Goal: Task Accomplishment & Management: Manage account settings

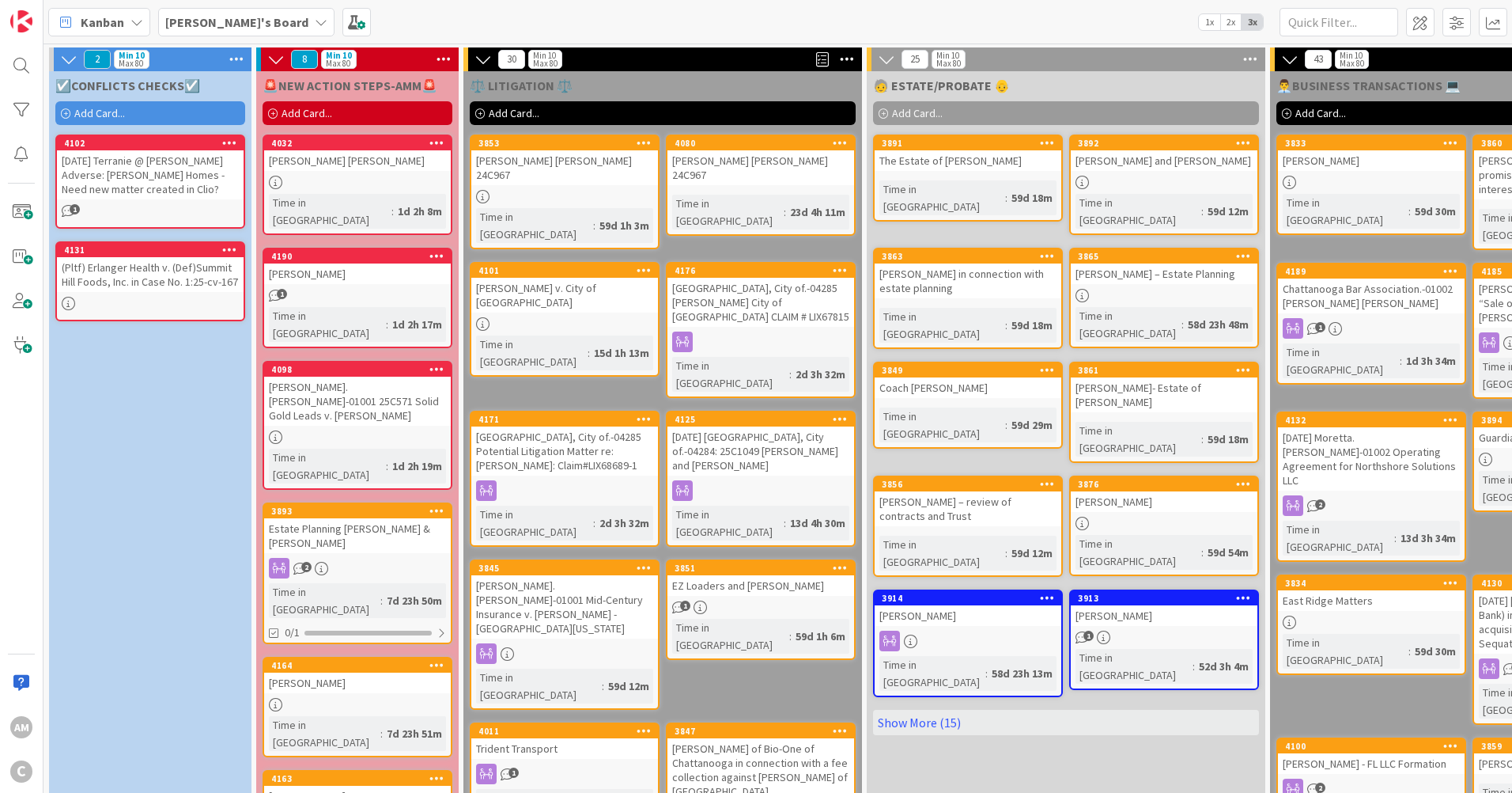
click at [251, 25] on div "[PERSON_NAME]'s Board" at bounding box center [246, 22] width 176 height 29
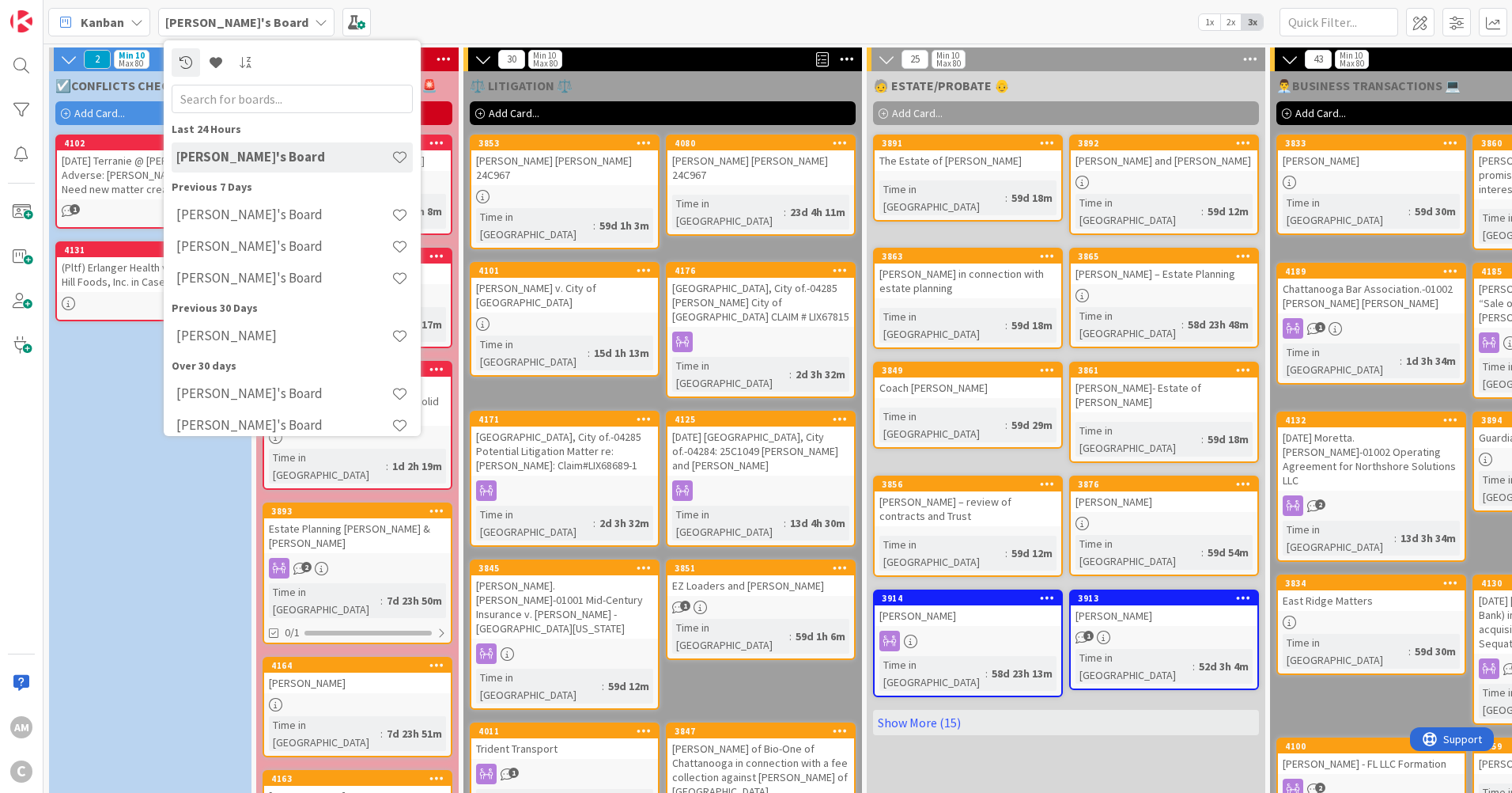
click at [251, 25] on div "[PERSON_NAME]'s Board" at bounding box center [246, 22] width 176 height 29
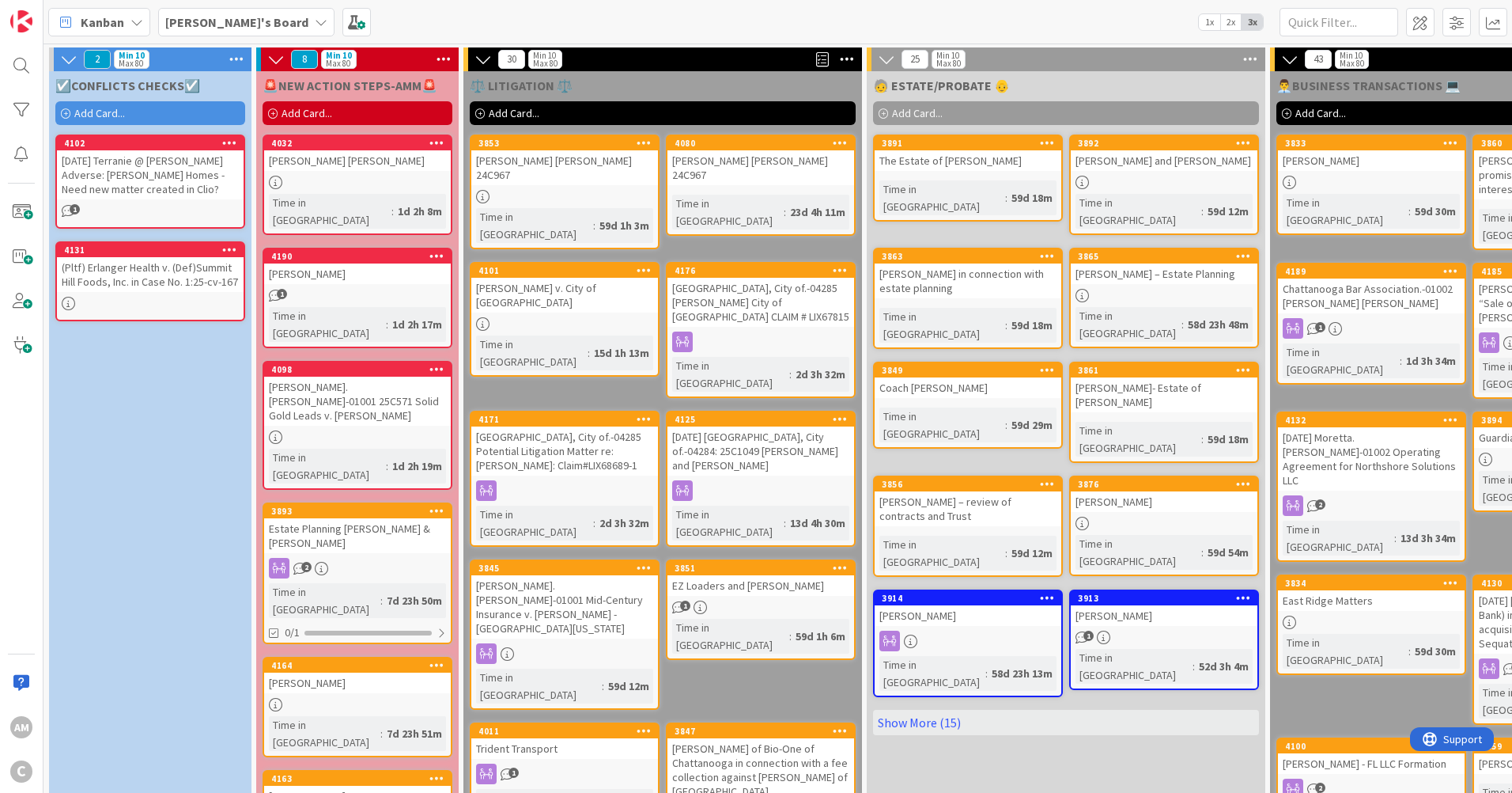
click at [358, 176] on div at bounding box center [358, 182] width 187 height 14
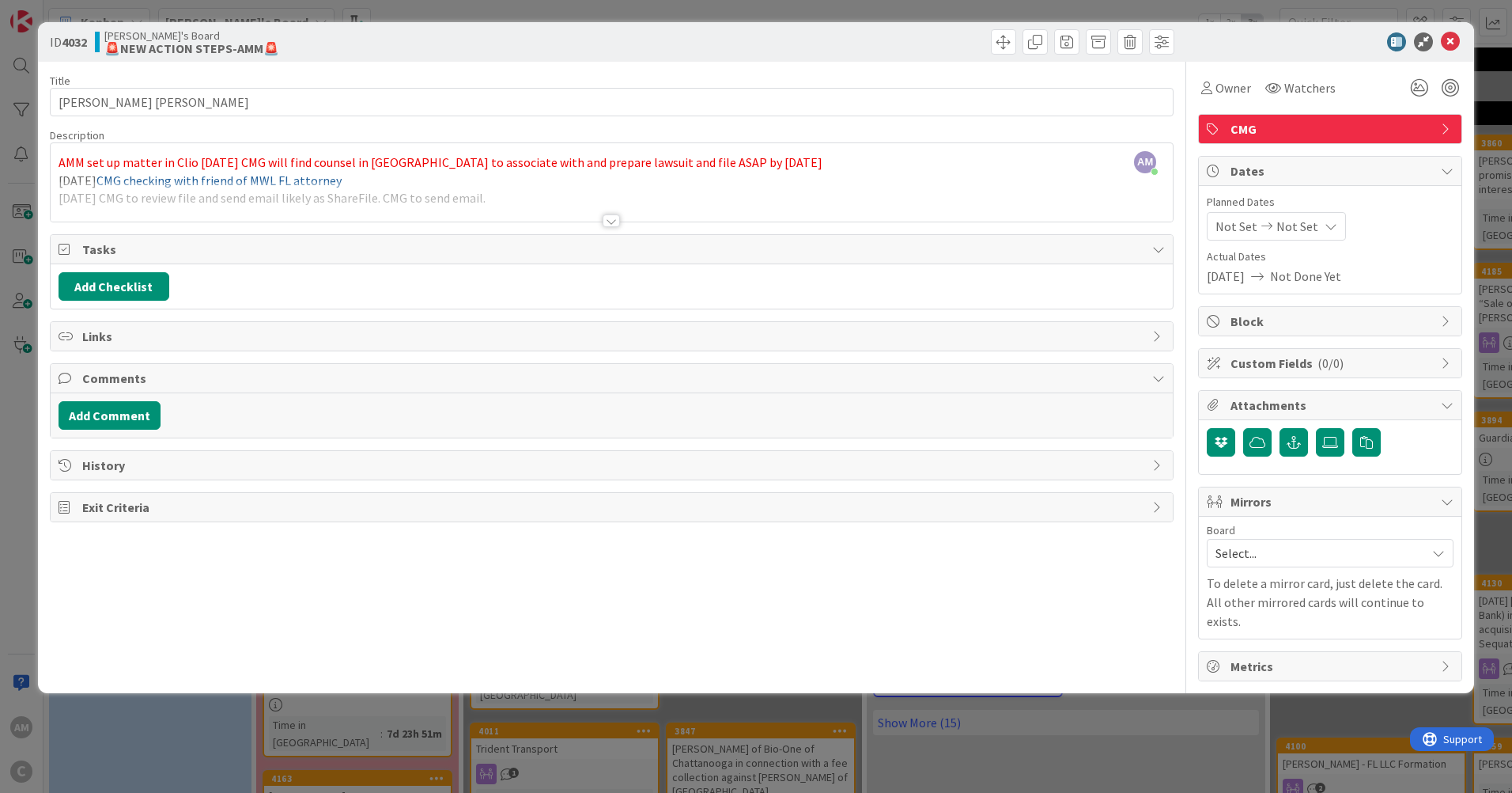
click at [609, 221] on div at bounding box center [612, 220] width 18 height 13
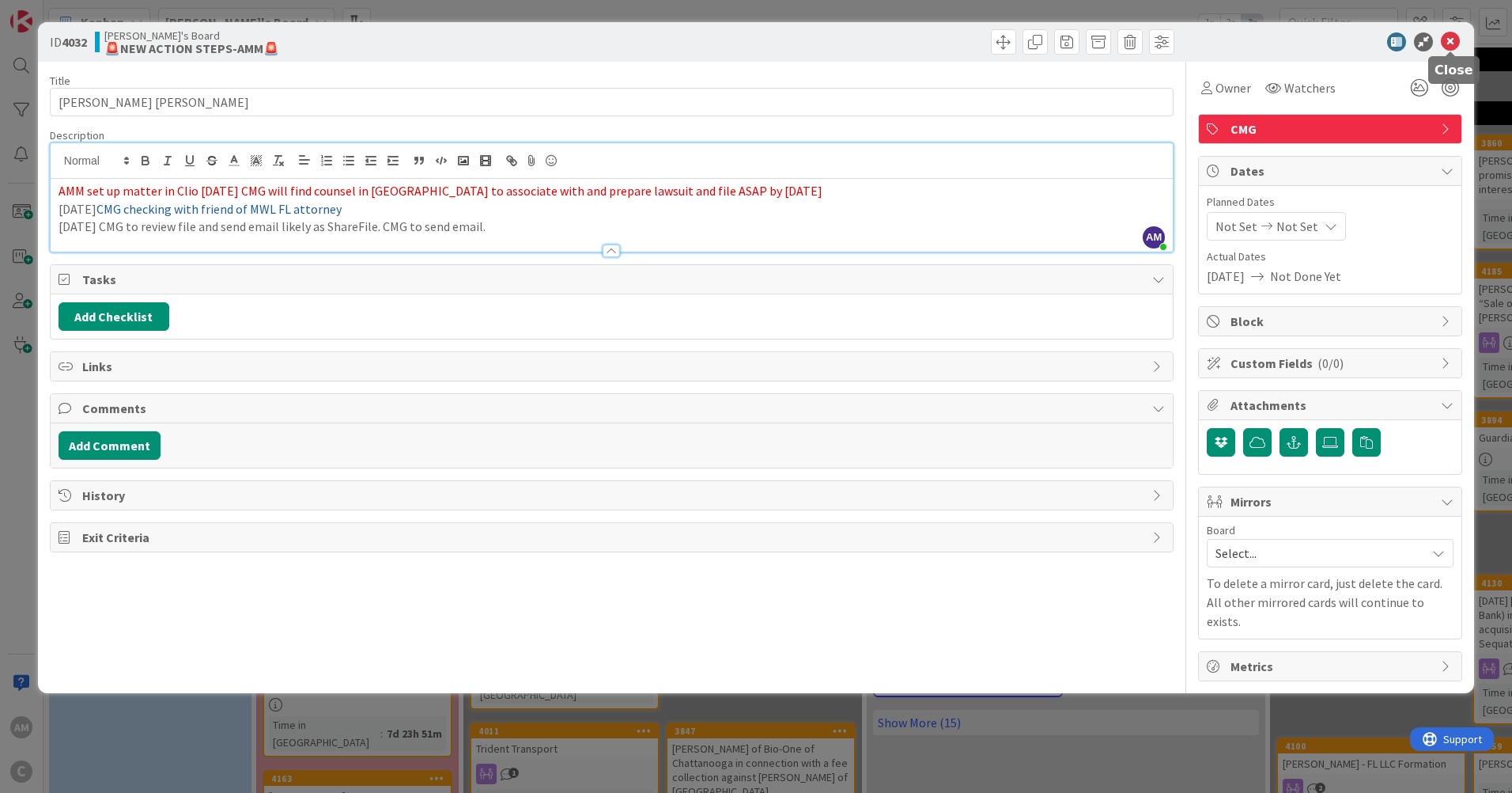
click at [1446, 35] on icon at bounding box center [1451, 42] width 19 height 19
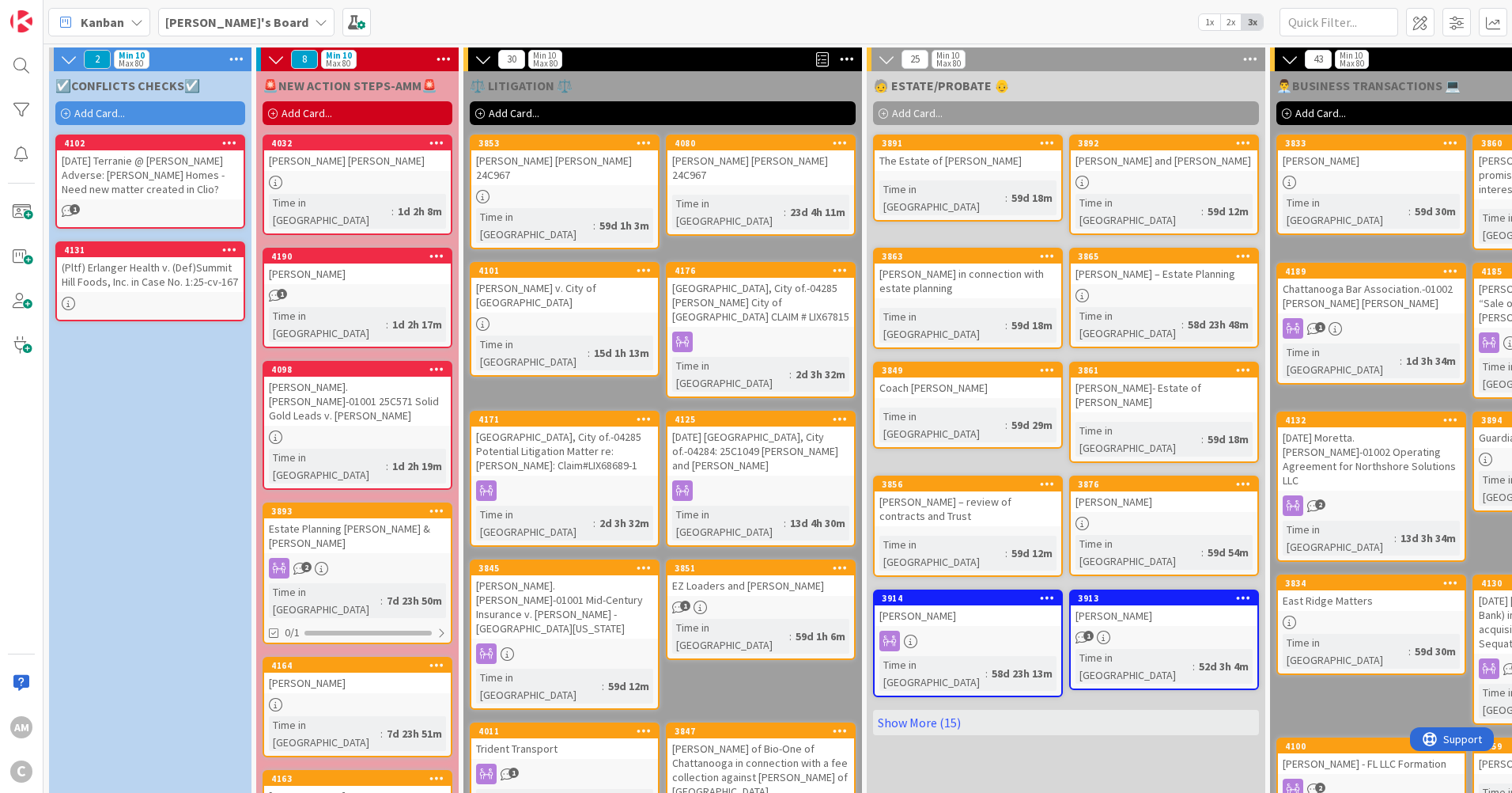
click at [350, 289] on div "1" at bounding box center [358, 295] width 187 height 14
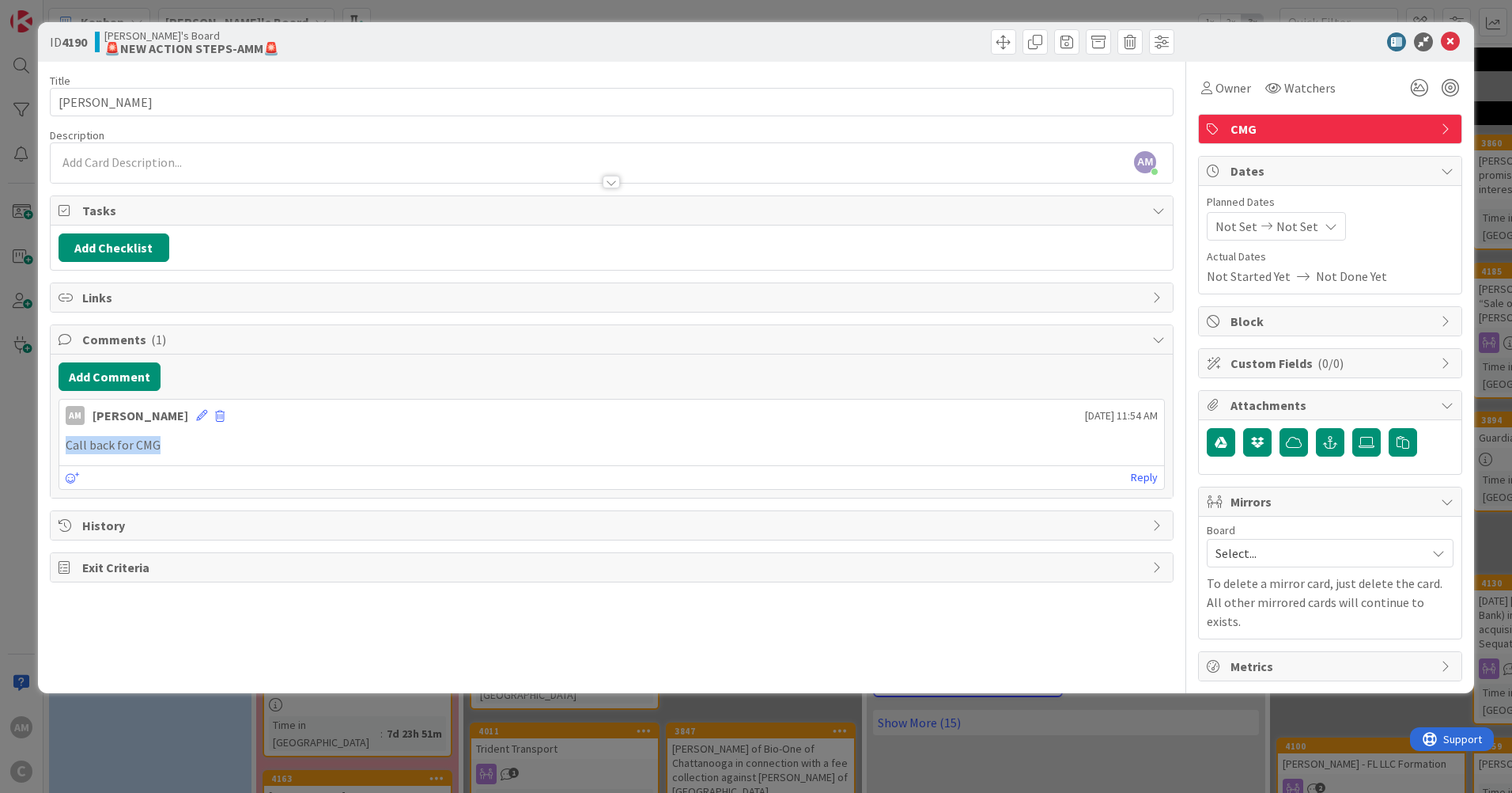
drag, startPoint x: 179, startPoint y: 441, endPoint x: 39, endPoint y: 440, distance: 140.0
click at [39, 440] on div "ID 4190 [PERSON_NAME]'s Board 🚨NEW ACTION STEPS-AMM🚨 Title 14 / 128 [PERSON_NAM…" at bounding box center [756, 358] width 1436 height 671
drag, startPoint x: 39, startPoint y: 440, endPoint x: 159, endPoint y: 449, distance: 120.3
copy p "Call back for CMG"
click at [176, 167] on div at bounding box center [612, 174] width 1122 height 17
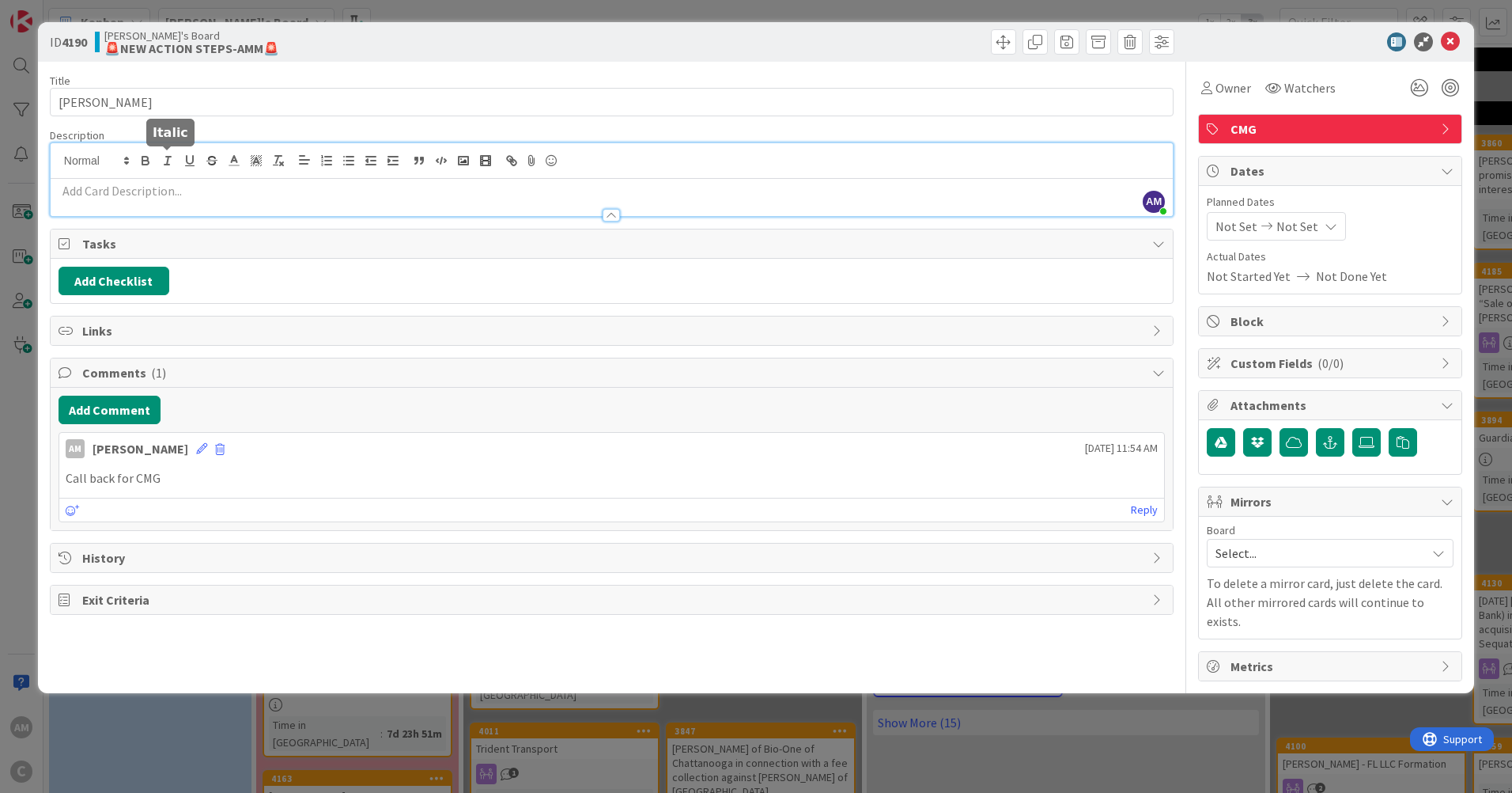
drag, startPoint x: 172, startPoint y: 168, endPoint x: 124, endPoint y: 192, distance: 53.7
click at [124, 192] on p at bounding box center [612, 191] width 1106 height 18
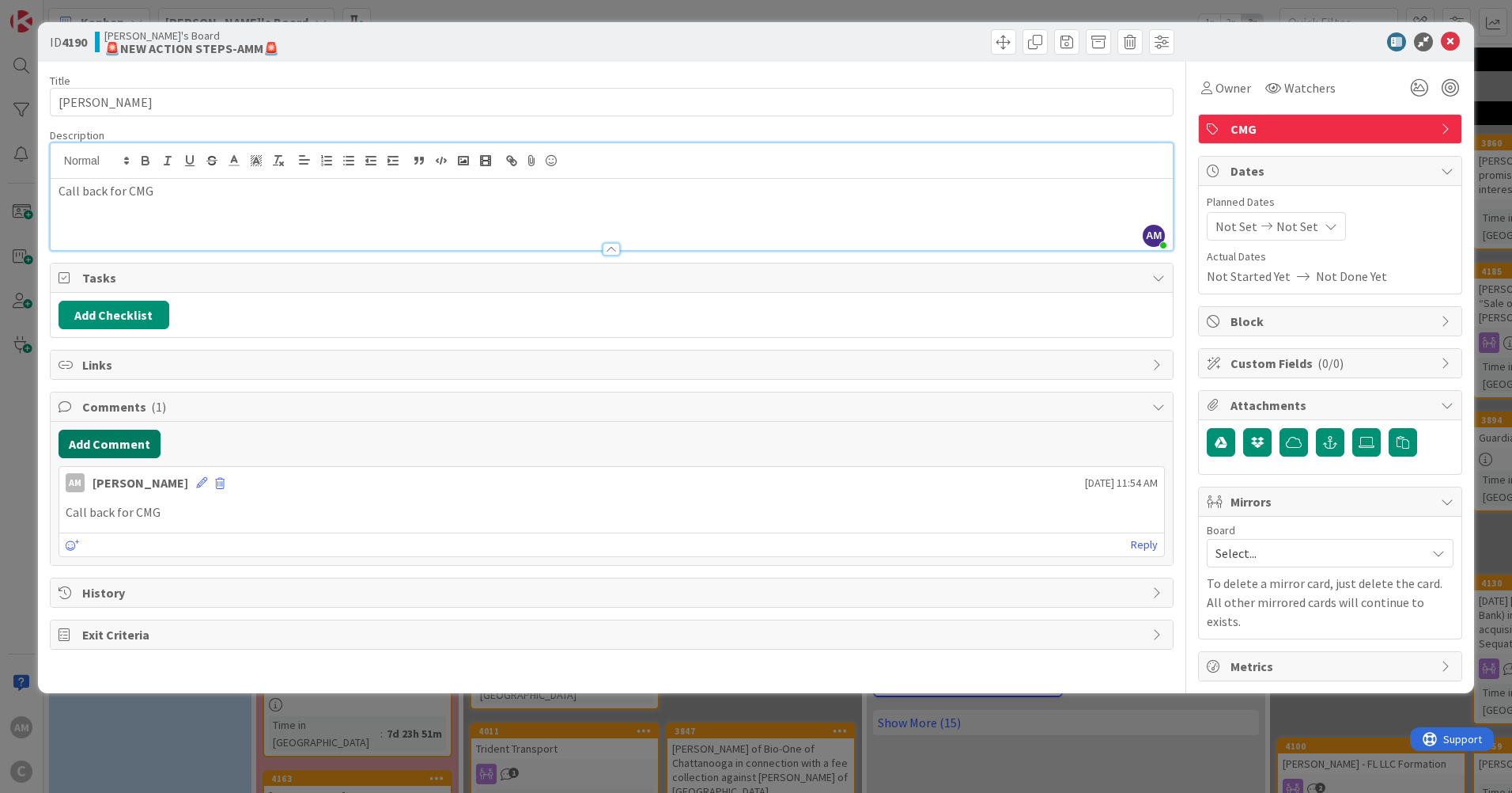
click at [118, 452] on button "Add Comment" at bounding box center [109, 444] width 102 height 29
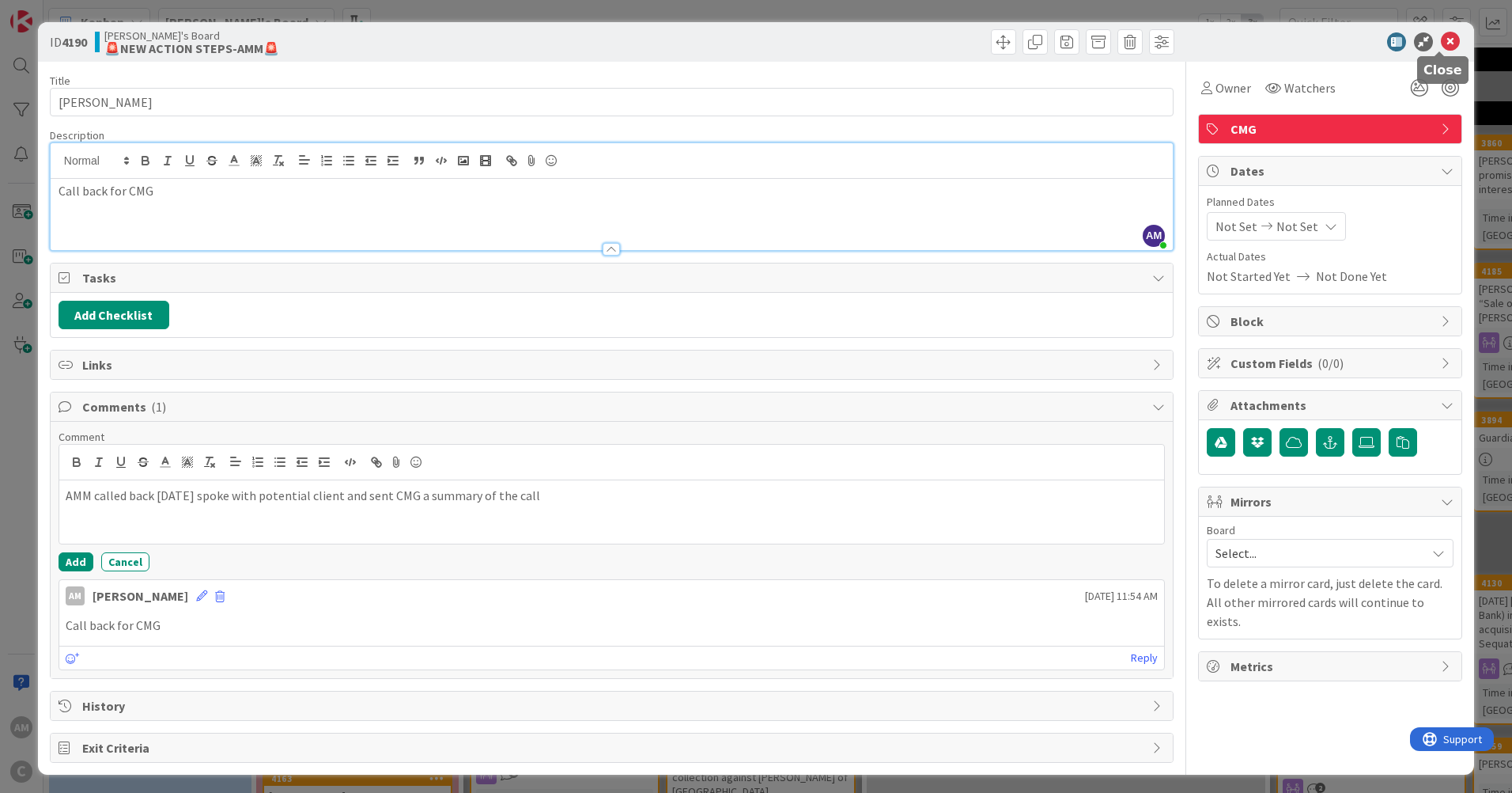
click at [1443, 38] on icon at bounding box center [1451, 42] width 19 height 19
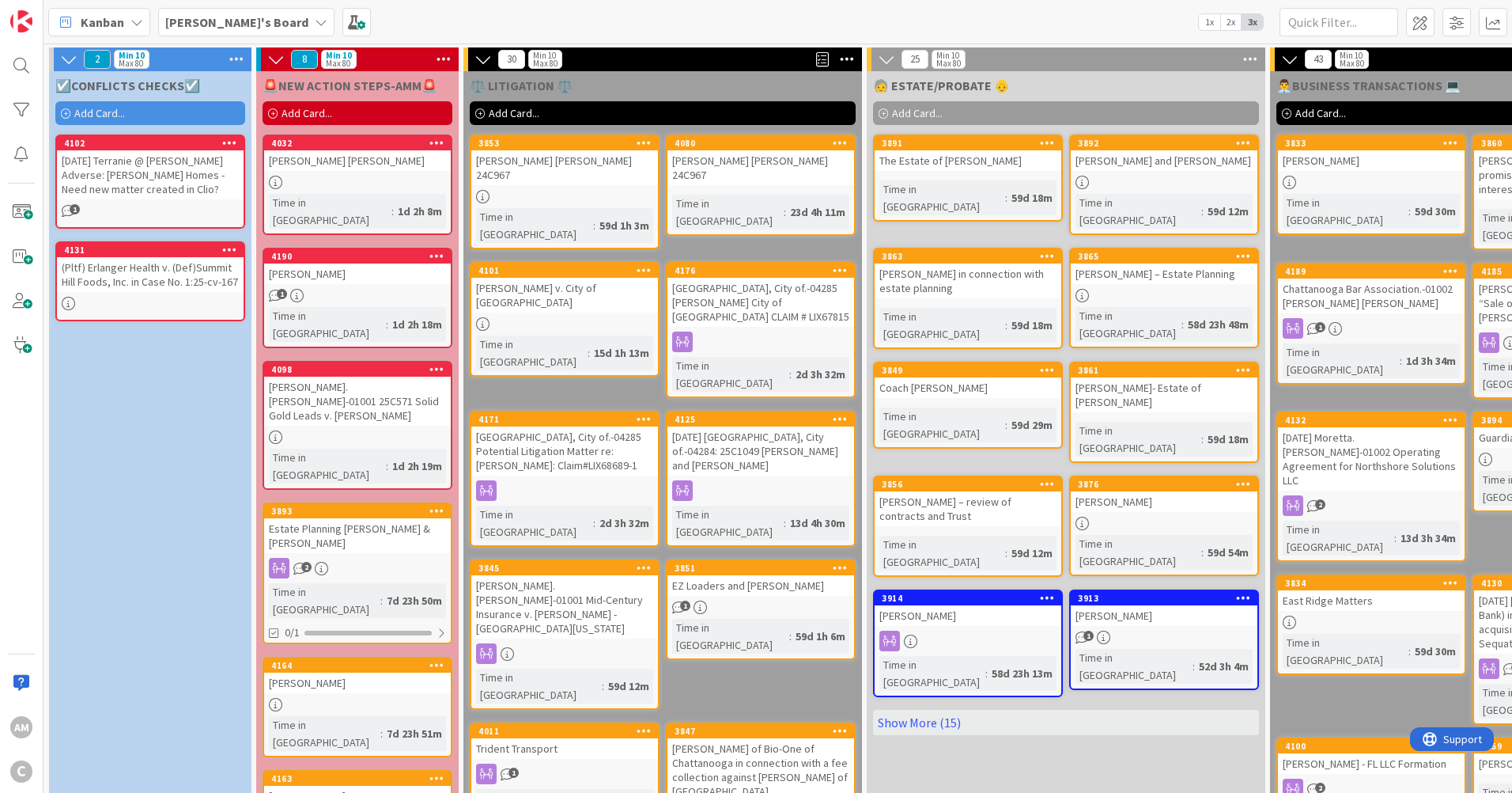
click at [399, 377] on div "[PERSON_NAME].[PERSON_NAME]-01001 25C571 Solid Gold Leads v. [PERSON_NAME]" at bounding box center [358, 401] width 187 height 49
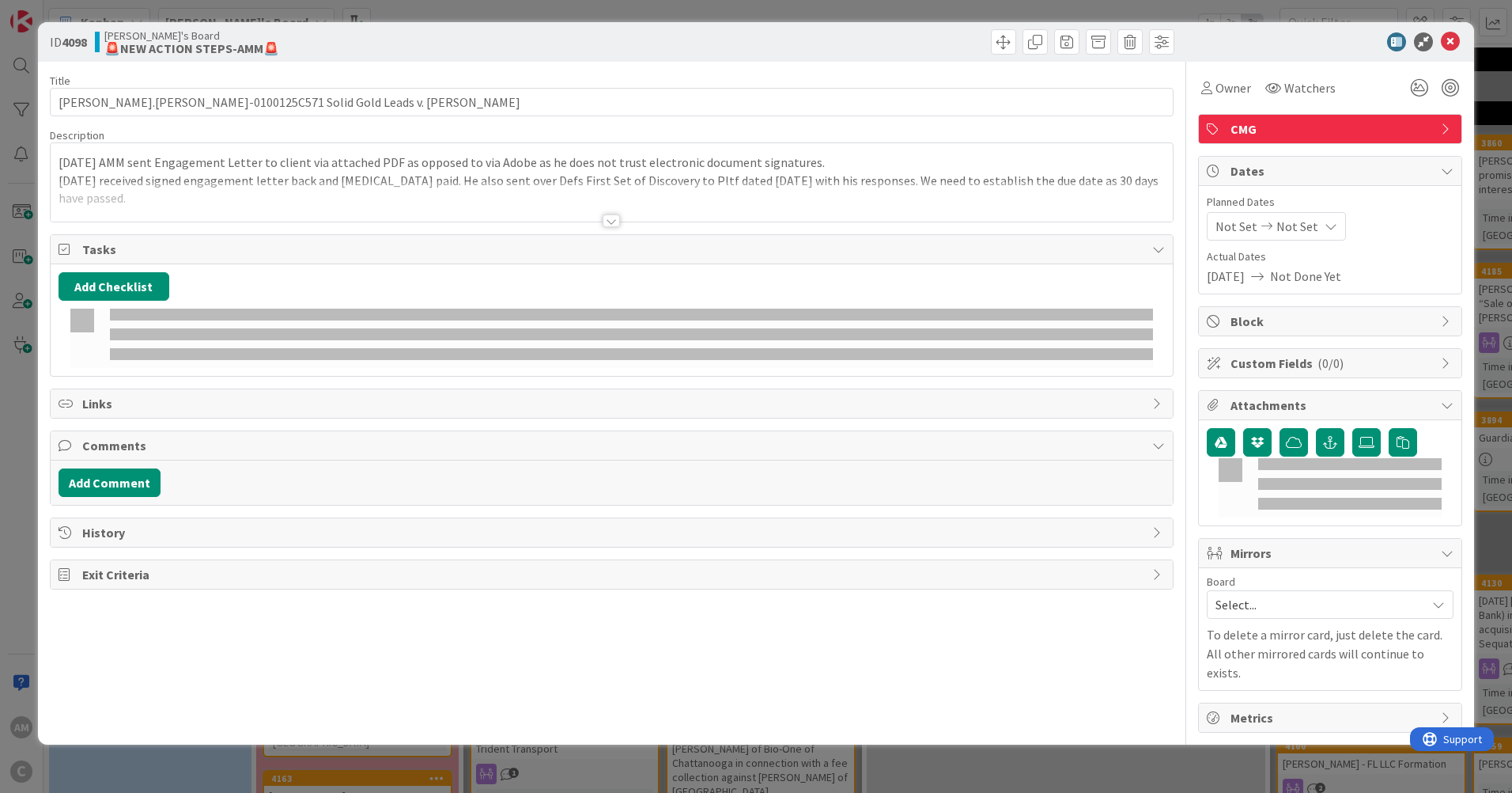
type input "[PERSON_NAME].[PERSON_NAME]-0100125C571 Solid Gold Leads v. [PERSON_NAME]"
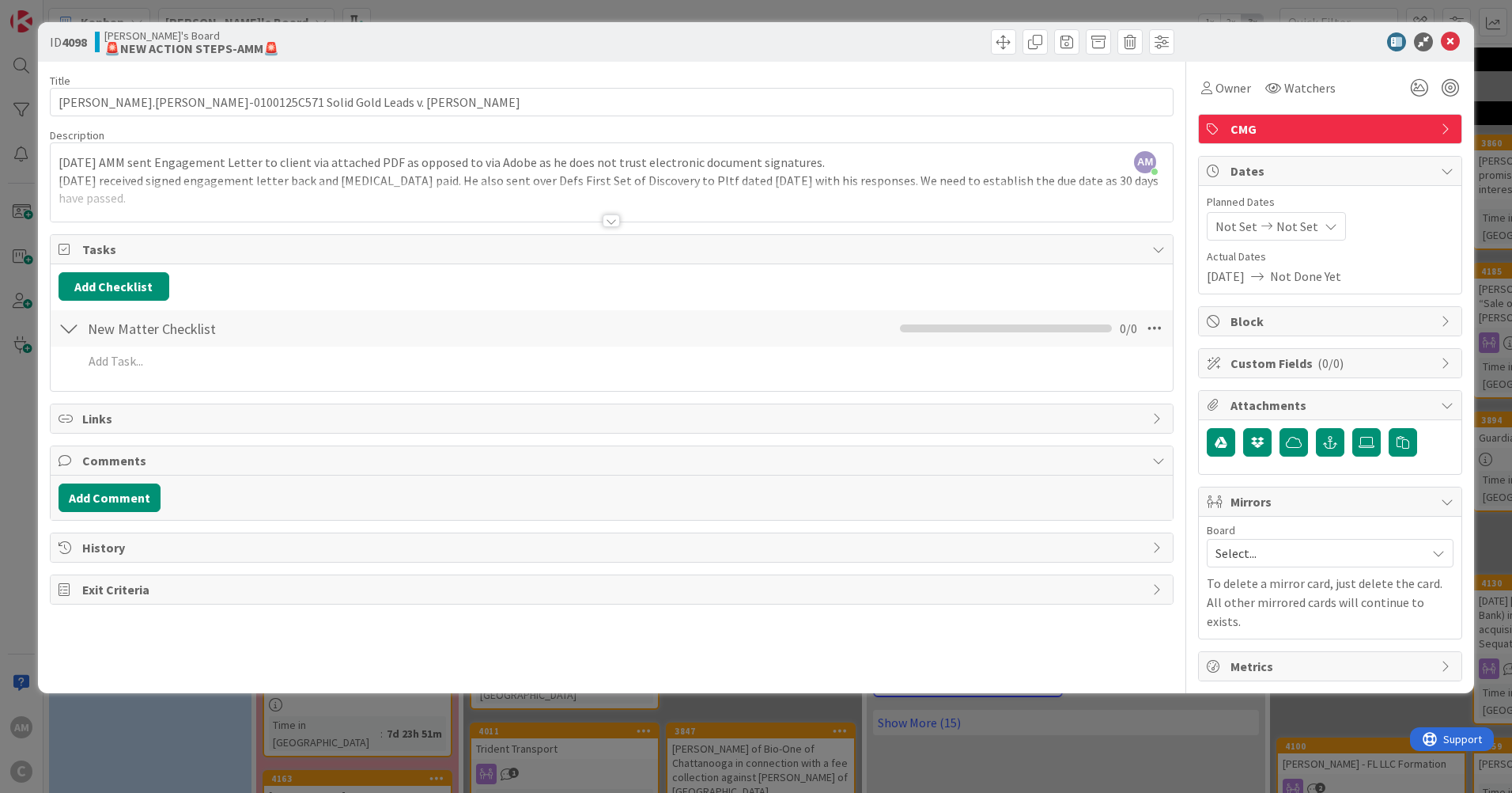
click at [609, 221] on div at bounding box center [612, 220] width 18 height 13
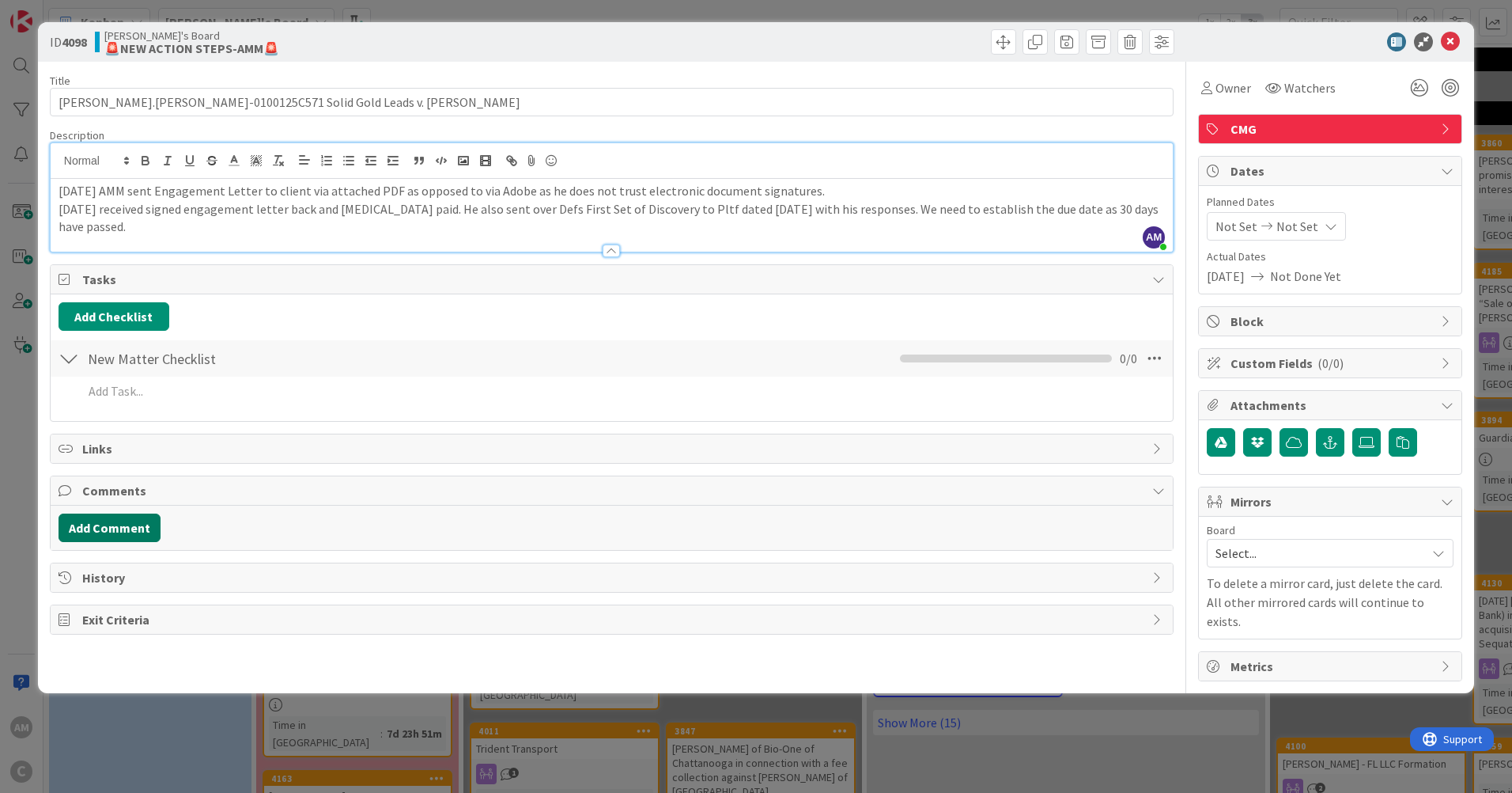
click at [127, 536] on button "Add Comment" at bounding box center [109, 528] width 102 height 29
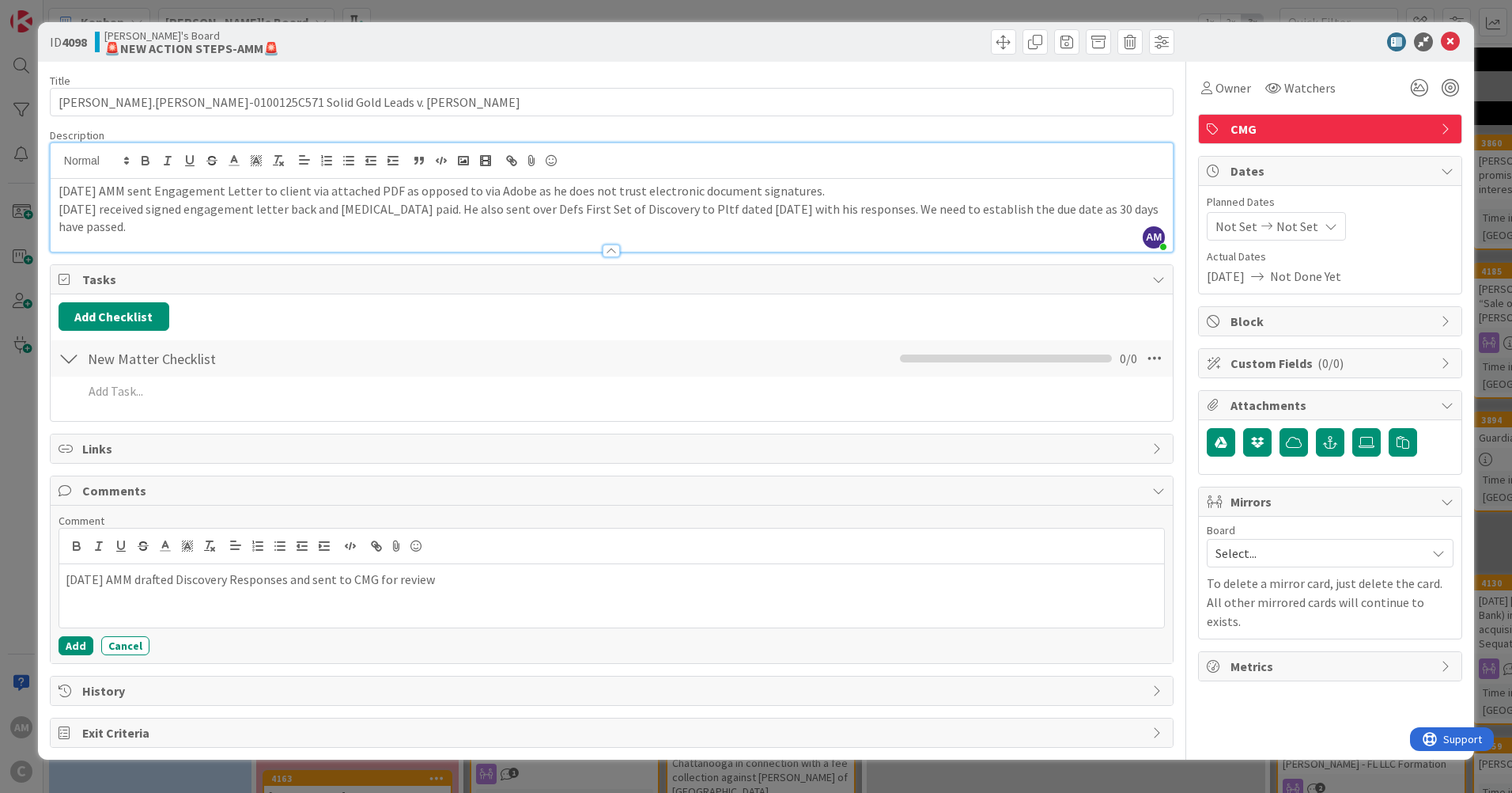
click at [363, 602] on div "[DATE] AMM drafted Discovery Responses and sent to CMG for review" at bounding box center [612, 595] width 1105 height 63
drag, startPoint x: 309, startPoint y: 582, endPoint x: 335, endPoint y: 618, distance: 44.4
click at [309, 583] on p "[DATE] AMM drafted Discovery Responses and sent to CMG for review" at bounding box center [612, 579] width 1092 height 18
click at [1453, 34] on icon at bounding box center [1451, 42] width 19 height 19
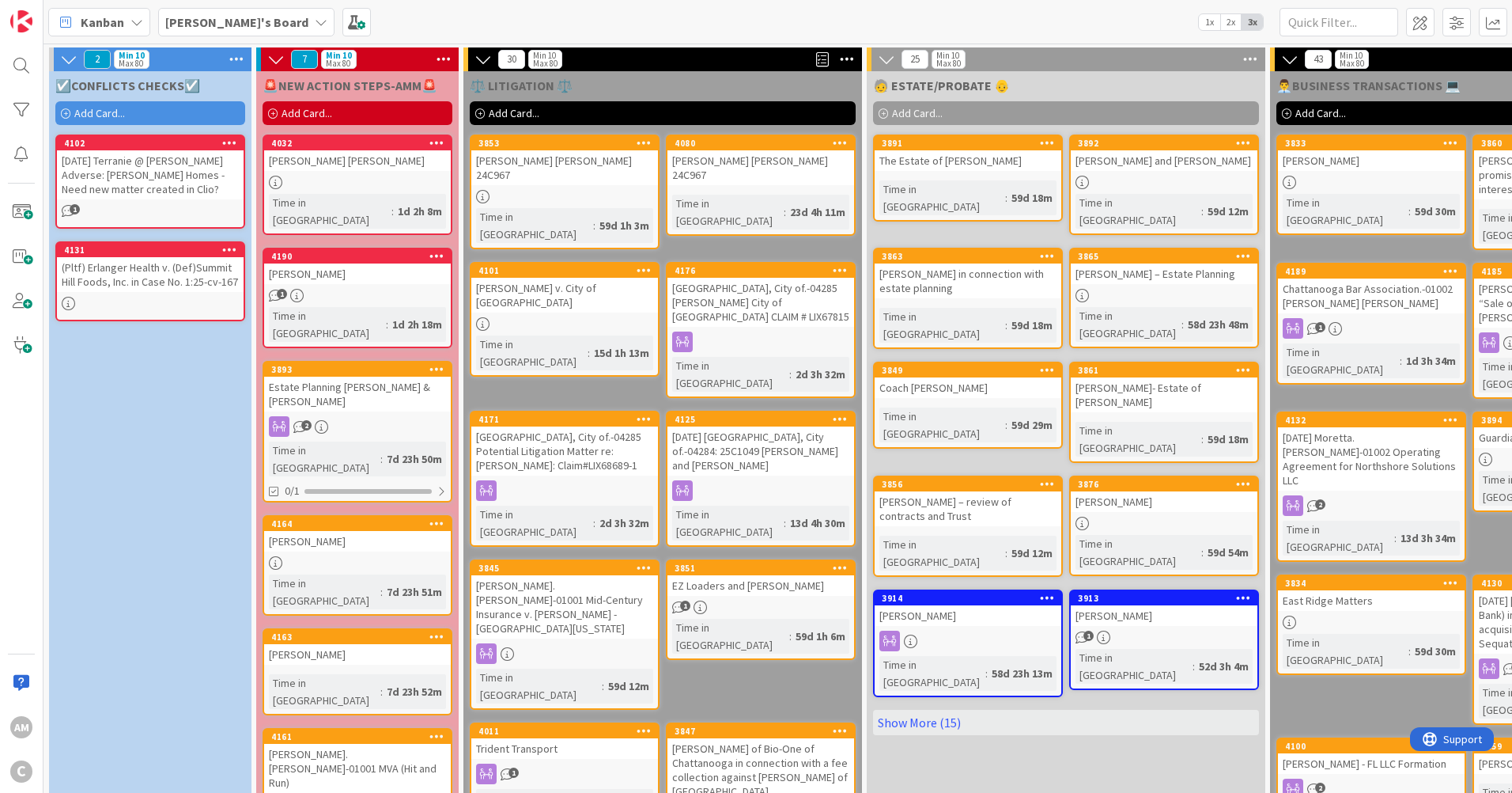
scroll to position [0, 944]
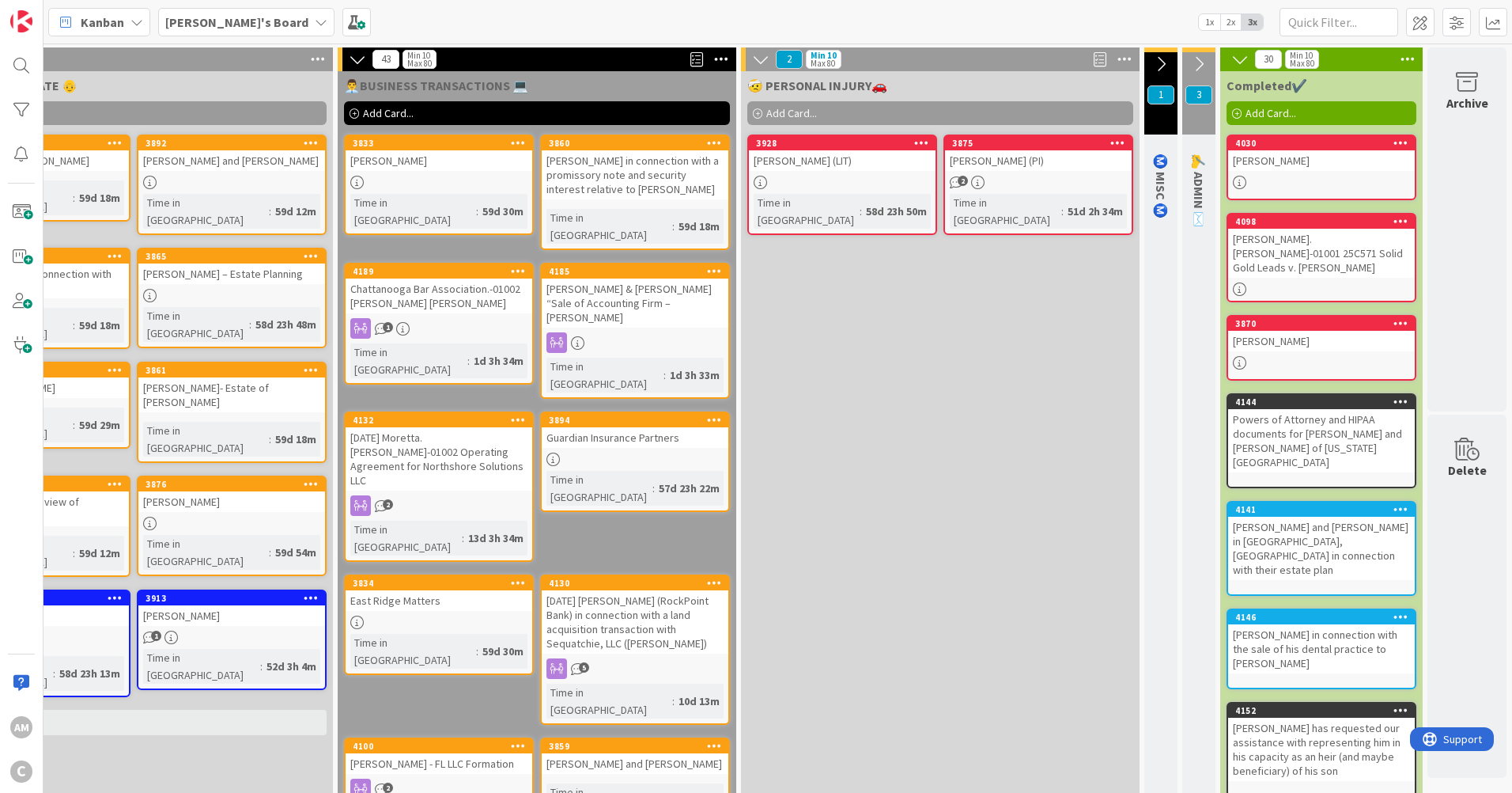
drag, startPoint x: 1325, startPoint y: 273, endPoint x: 1348, endPoint y: 246, distance: 35.5
click at [1344, 247] on div "[PERSON_NAME].[PERSON_NAME]-01001 25C571 Solid Gold Leads v. [PERSON_NAME]" at bounding box center [1322, 252] width 187 height 49
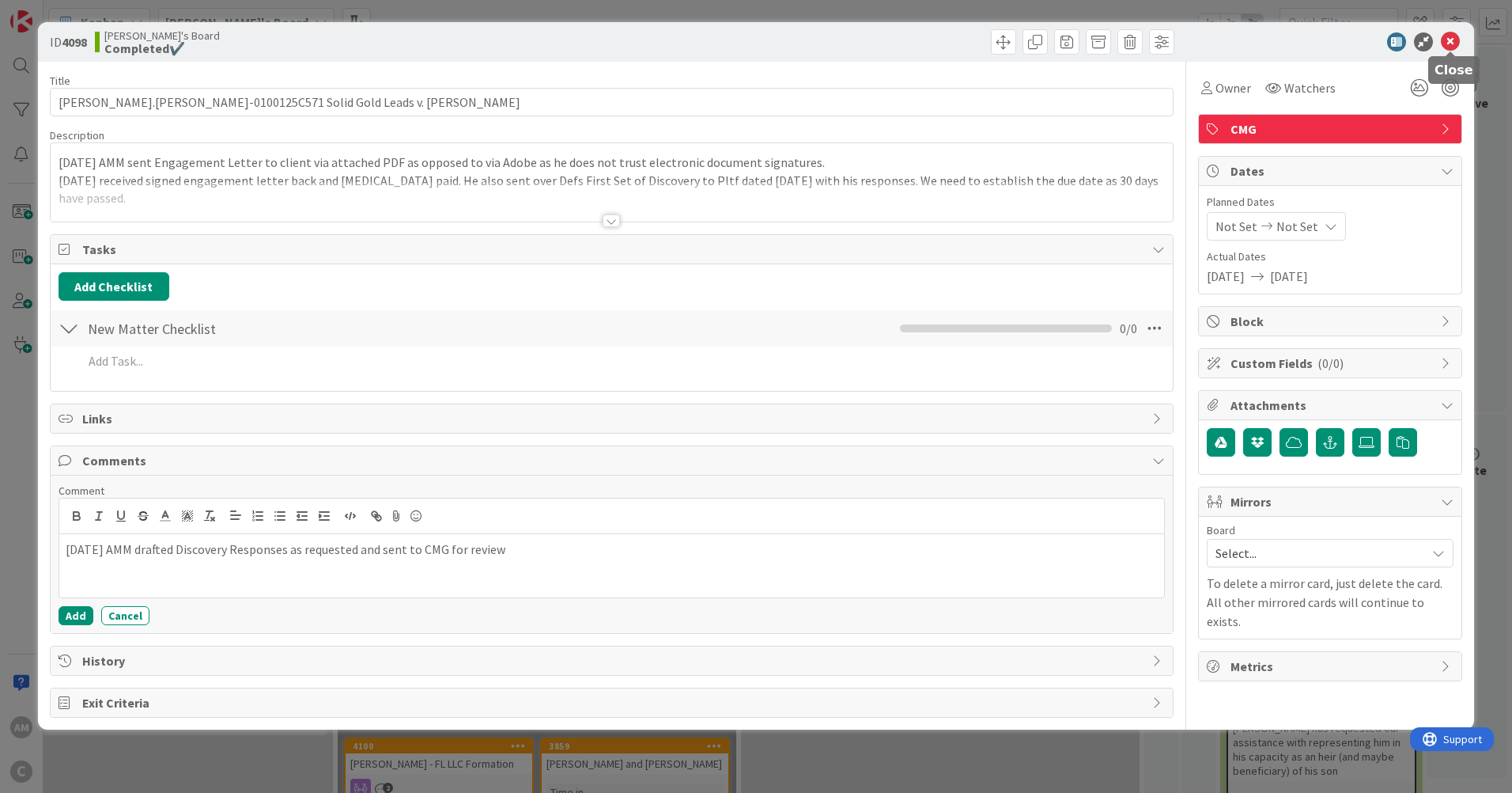
click at [1456, 39] on icon at bounding box center [1451, 42] width 19 height 19
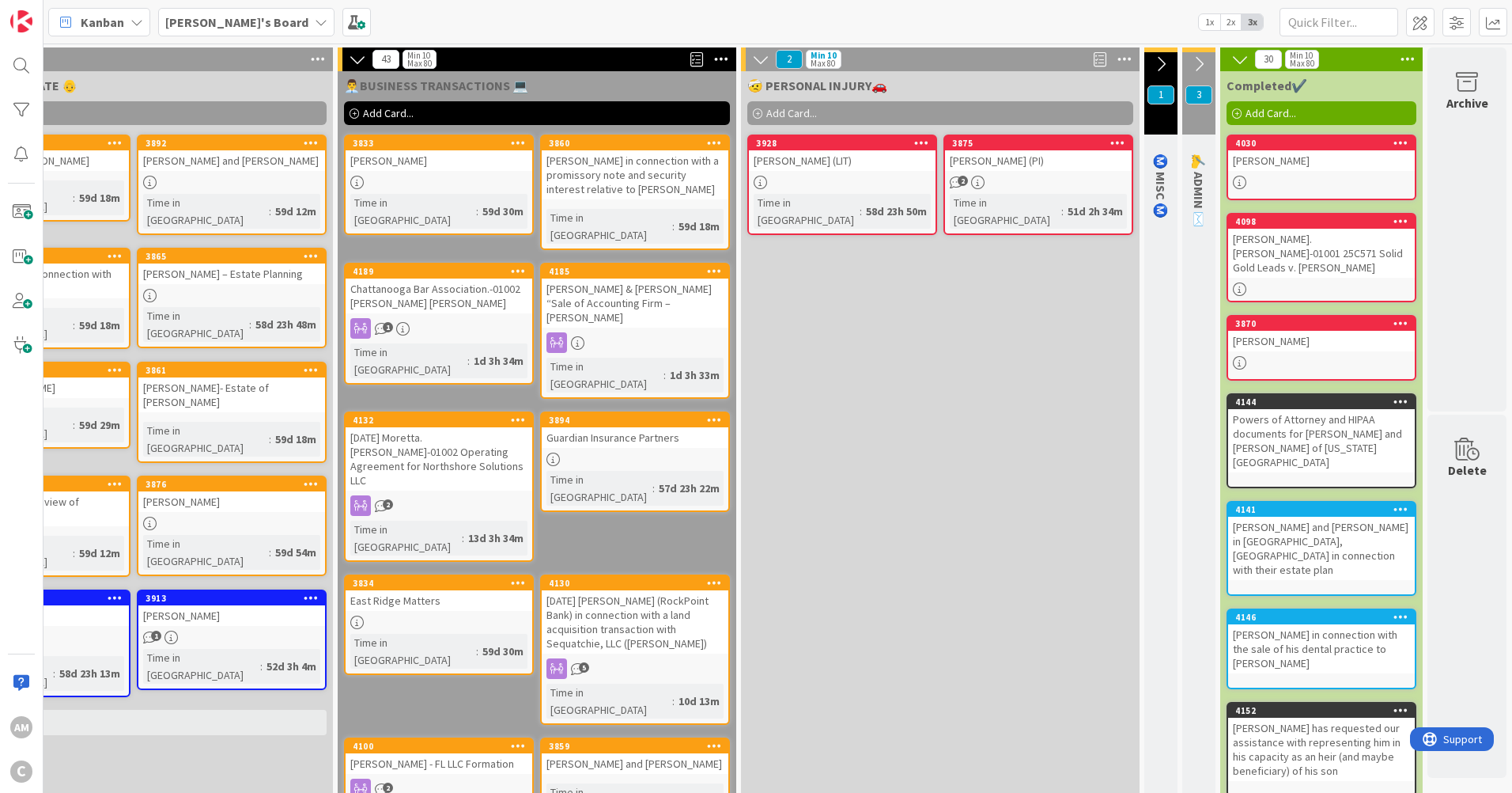
click at [1394, 219] on icon at bounding box center [1401, 220] width 15 height 11
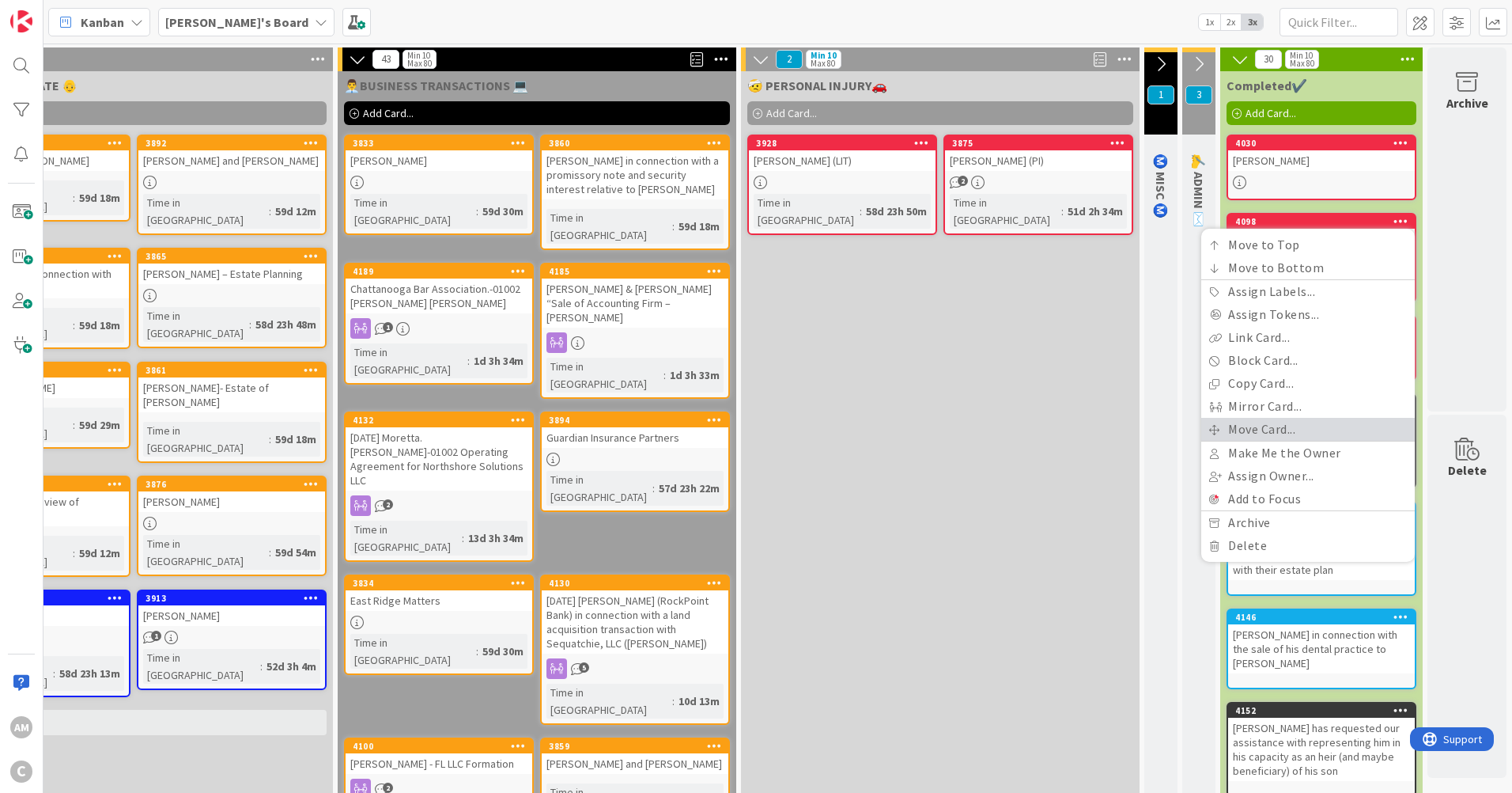
click at [1261, 425] on link "Move Card..." at bounding box center [1308, 429] width 213 height 23
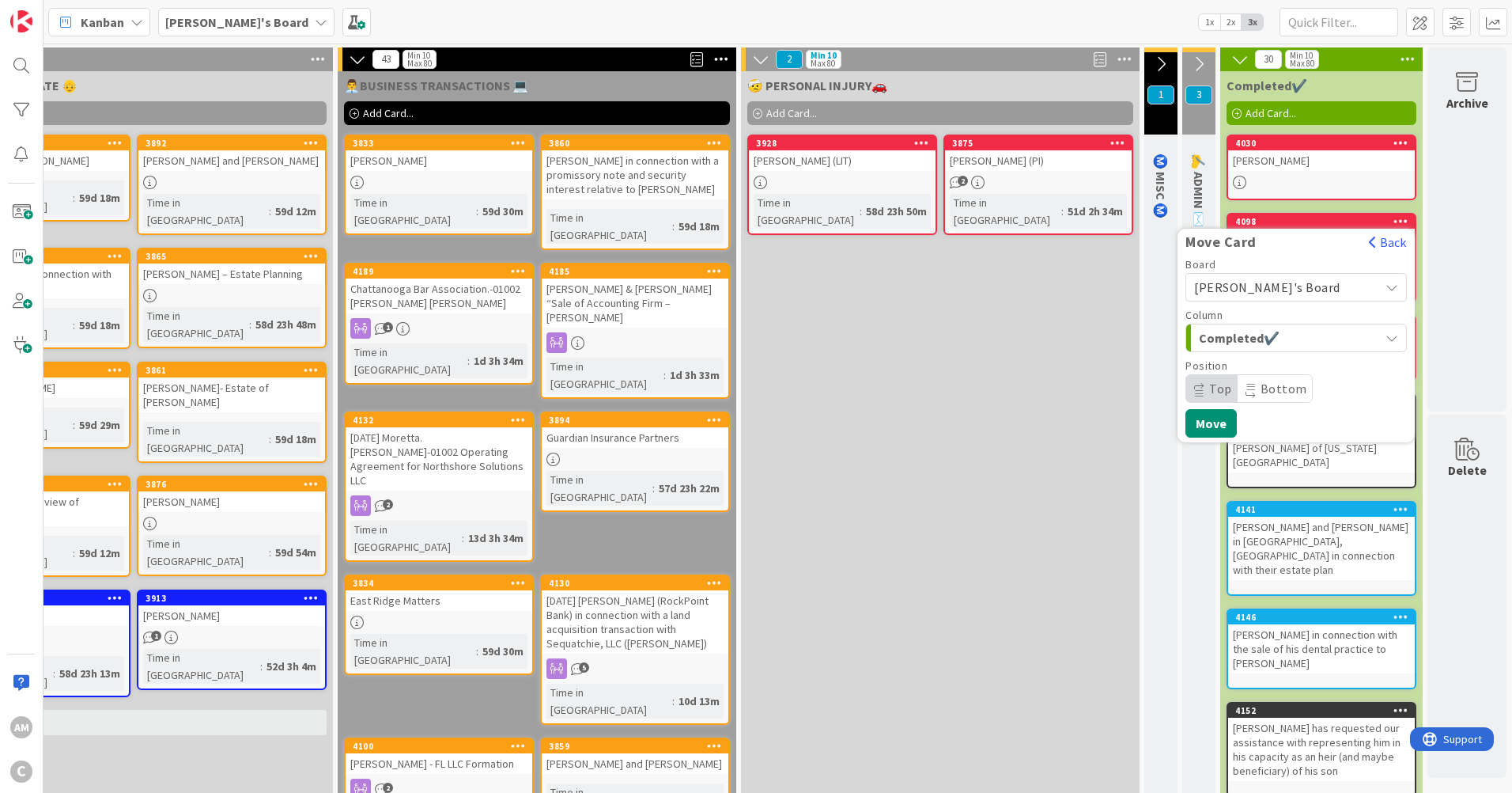
click at [1355, 331] on div "Completed✔️" at bounding box center [1287, 338] width 184 height 26
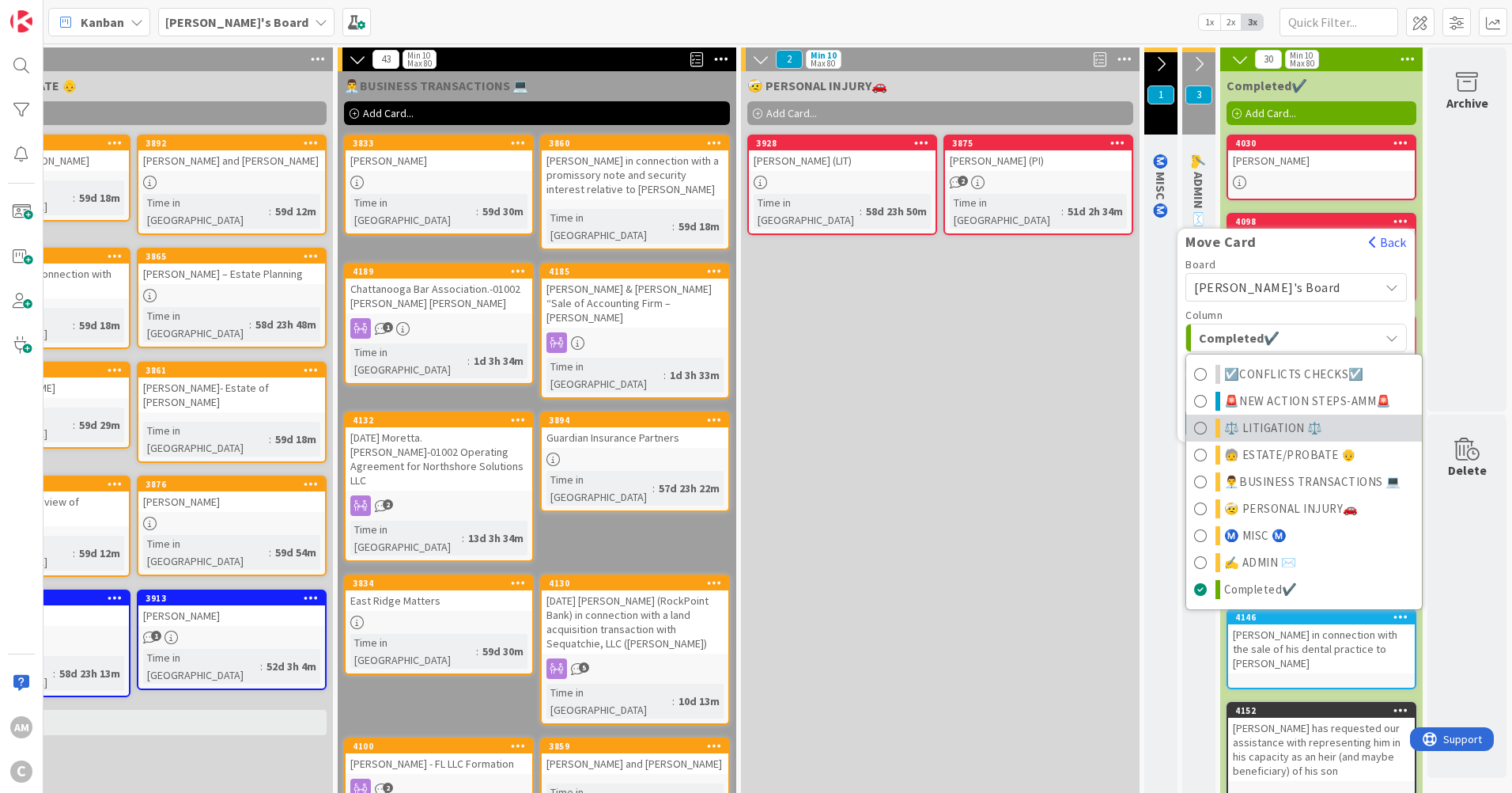
click at [1280, 418] on span "⚖️ LITIGATION ⚖️" at bounding box center [1274, 428] width 99 height 19
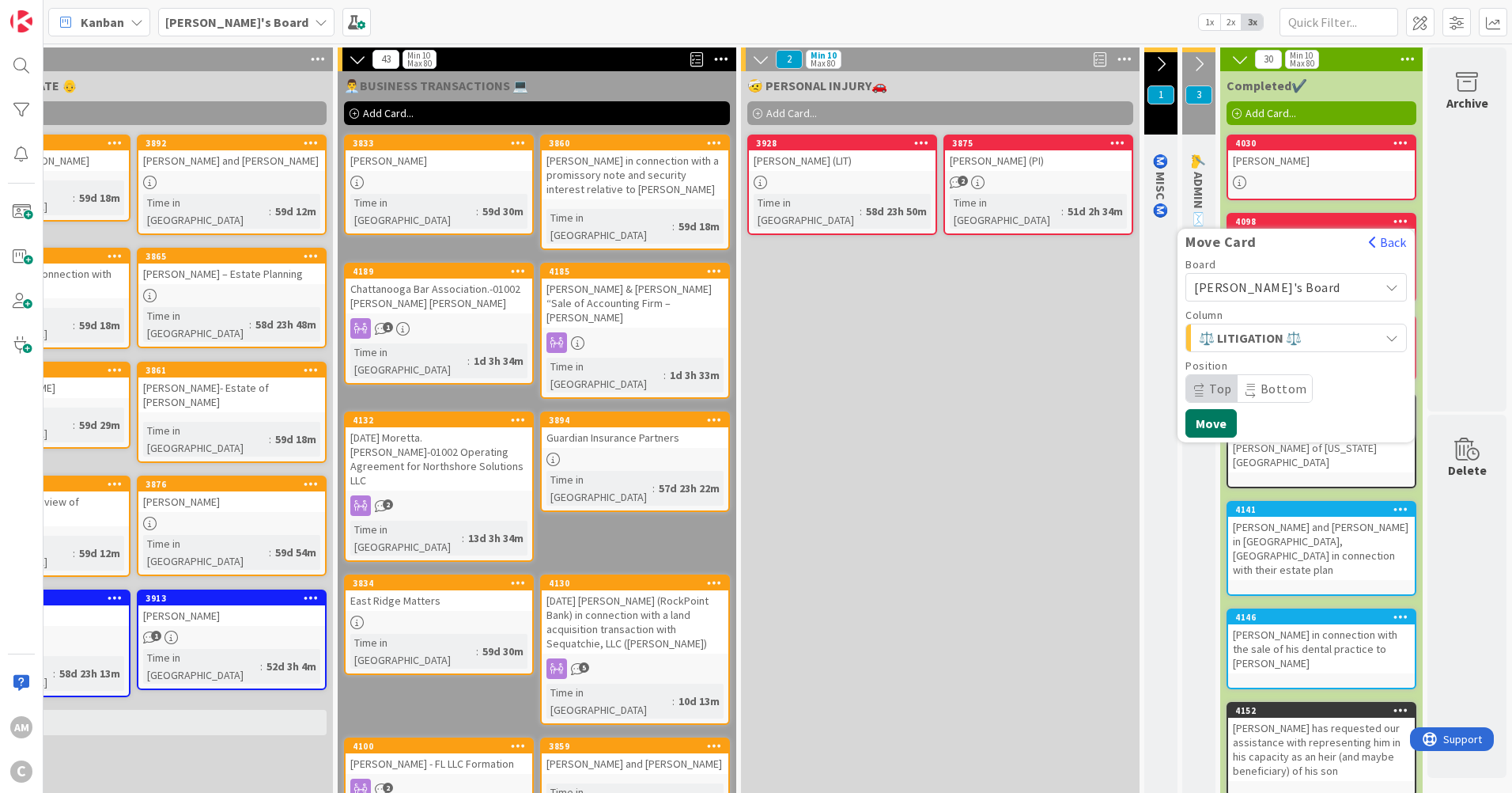
click at [1195, 424] on button "Move" at bounding box center [1211, 423] width 51 height 29
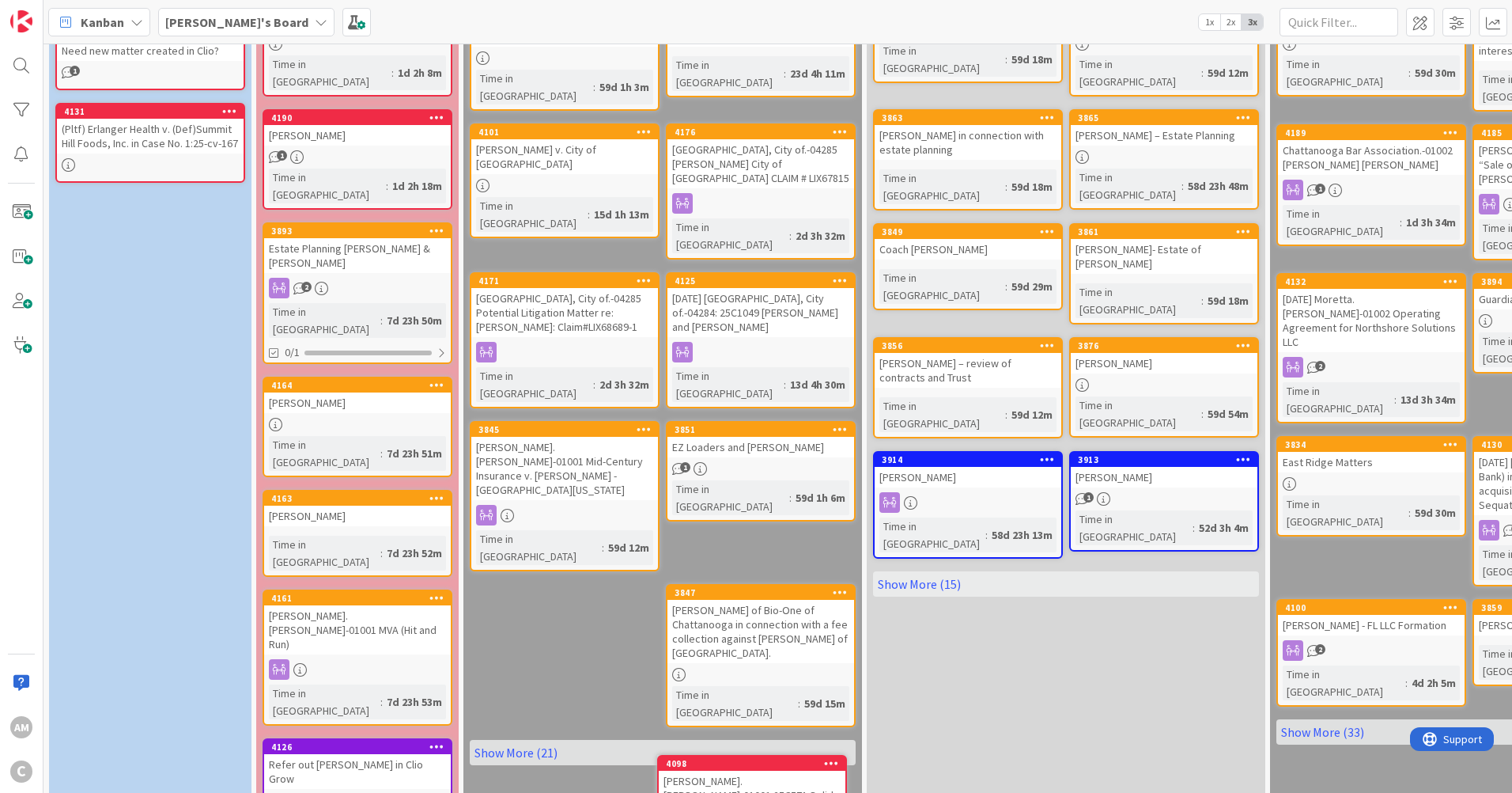
scroll to position [279, 0]
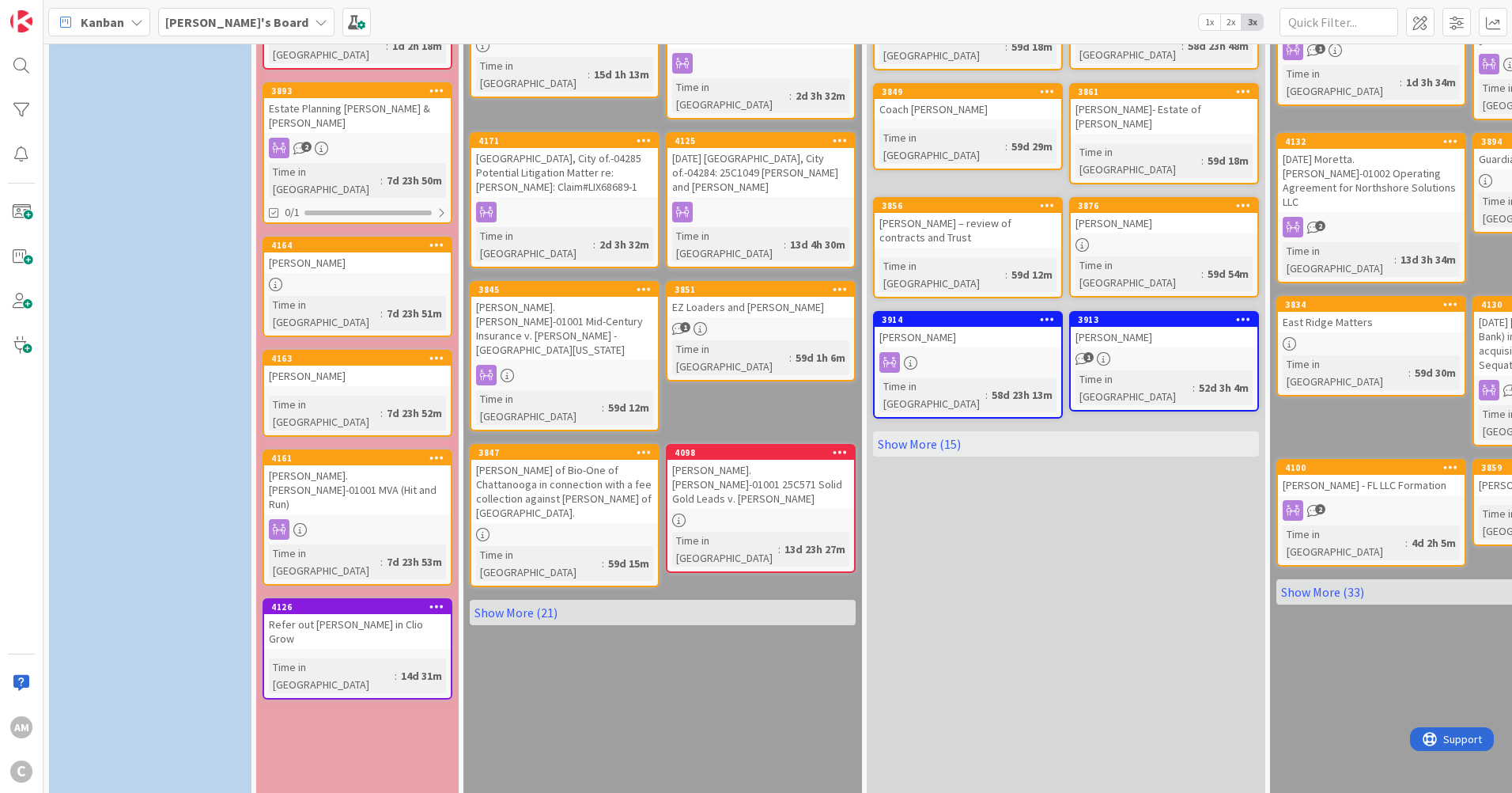
click at [527, 600] on link "Show More (21)" at bounding box center [662, 613] width 386 height 26
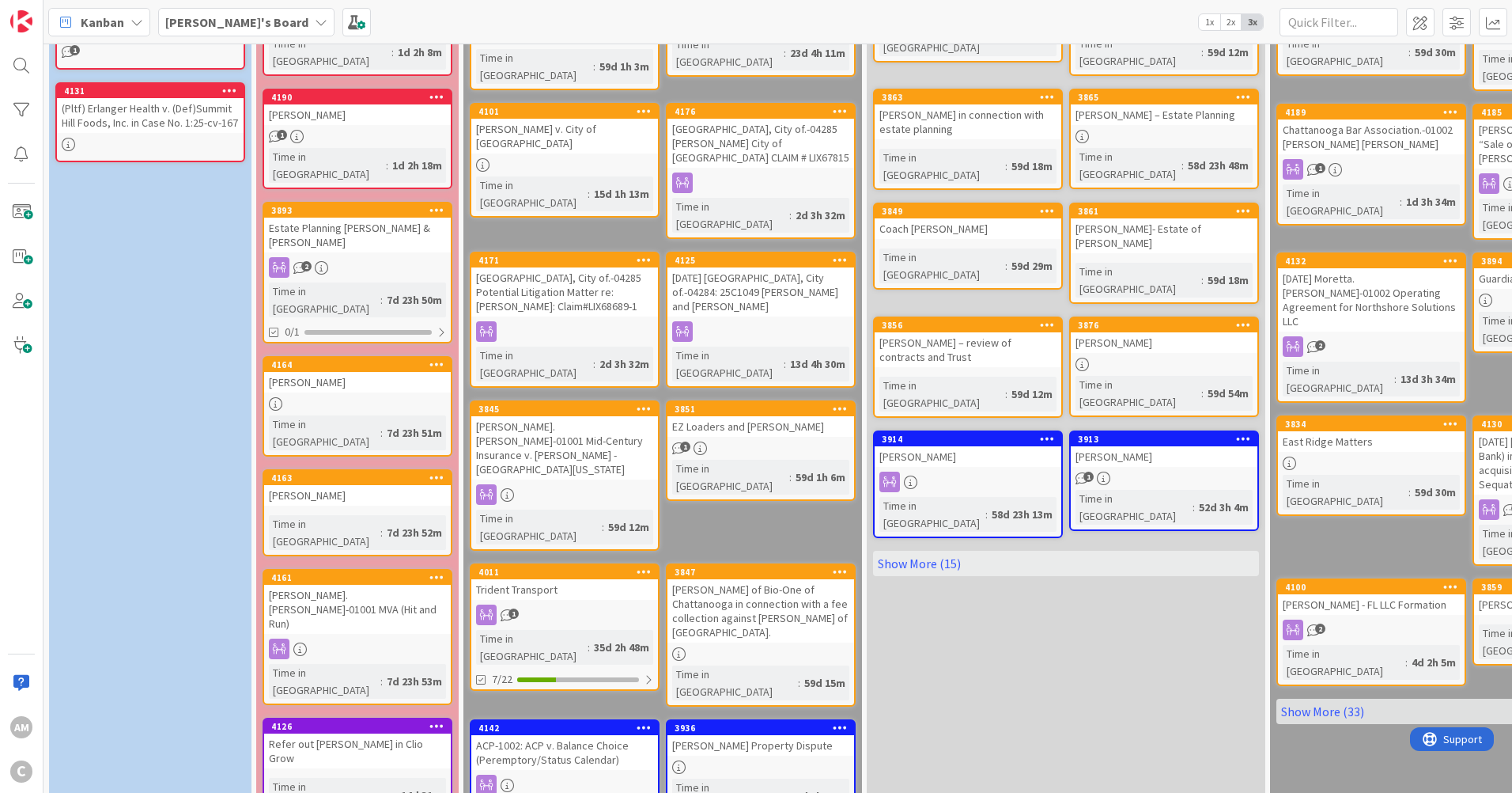
scroll to position [0, 0]
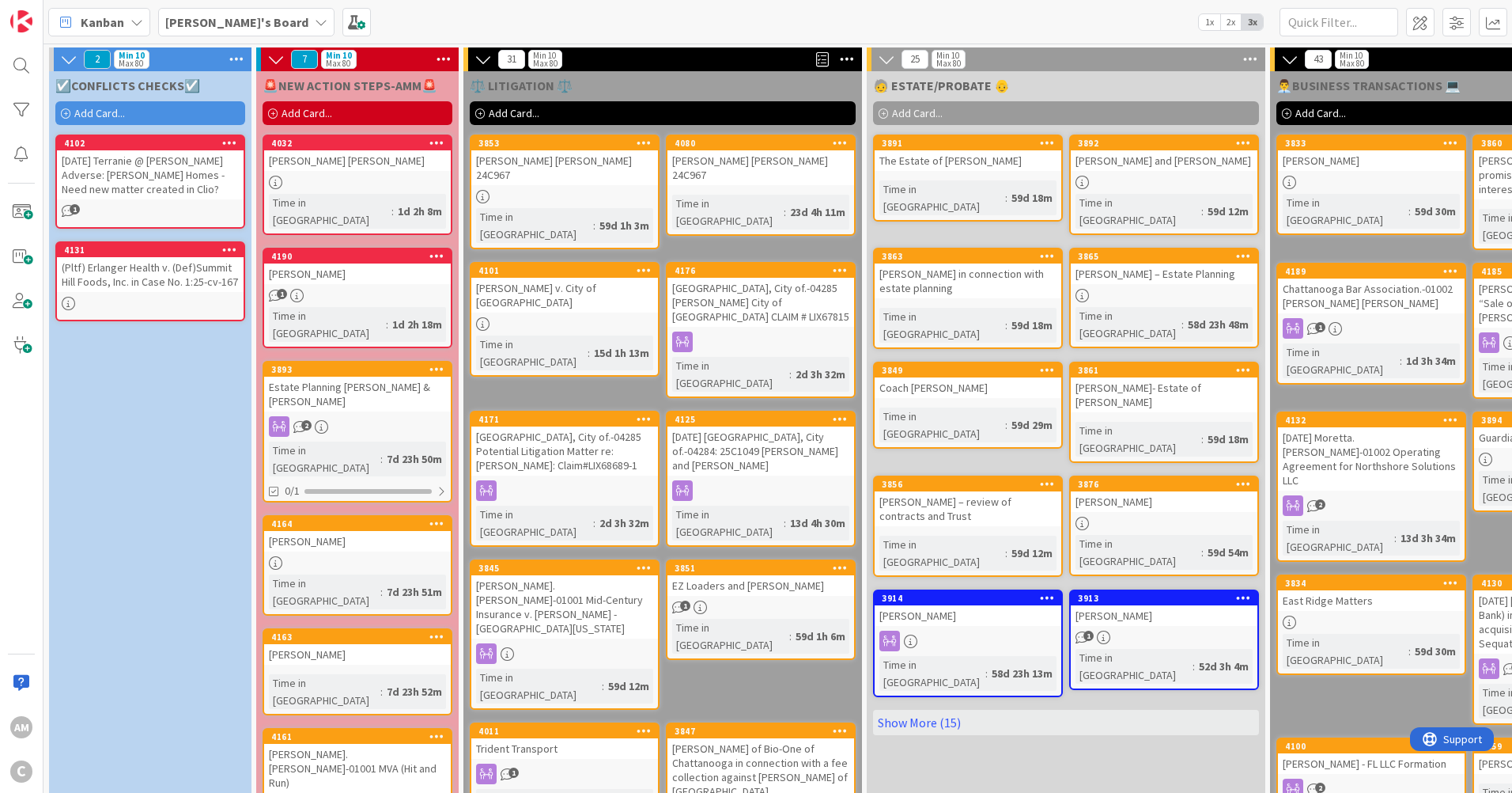
click at [223, 26] on b "[PERSON_NAME]'s Board" at bounding box center [236, 22] width 143 height 16
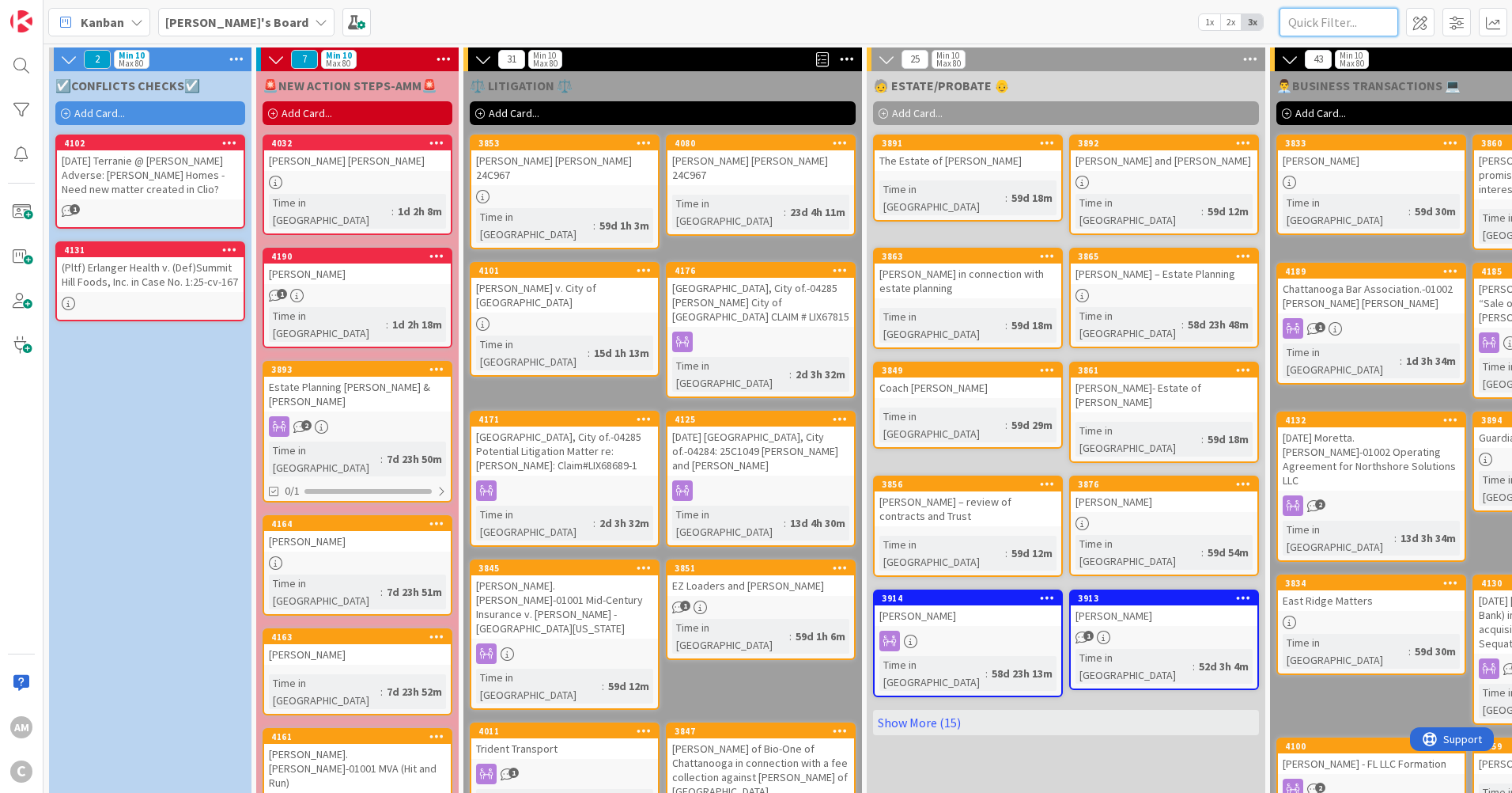
click at [1364, 26] on input "text" at bounding box center [1339, 22] width 119 height 29
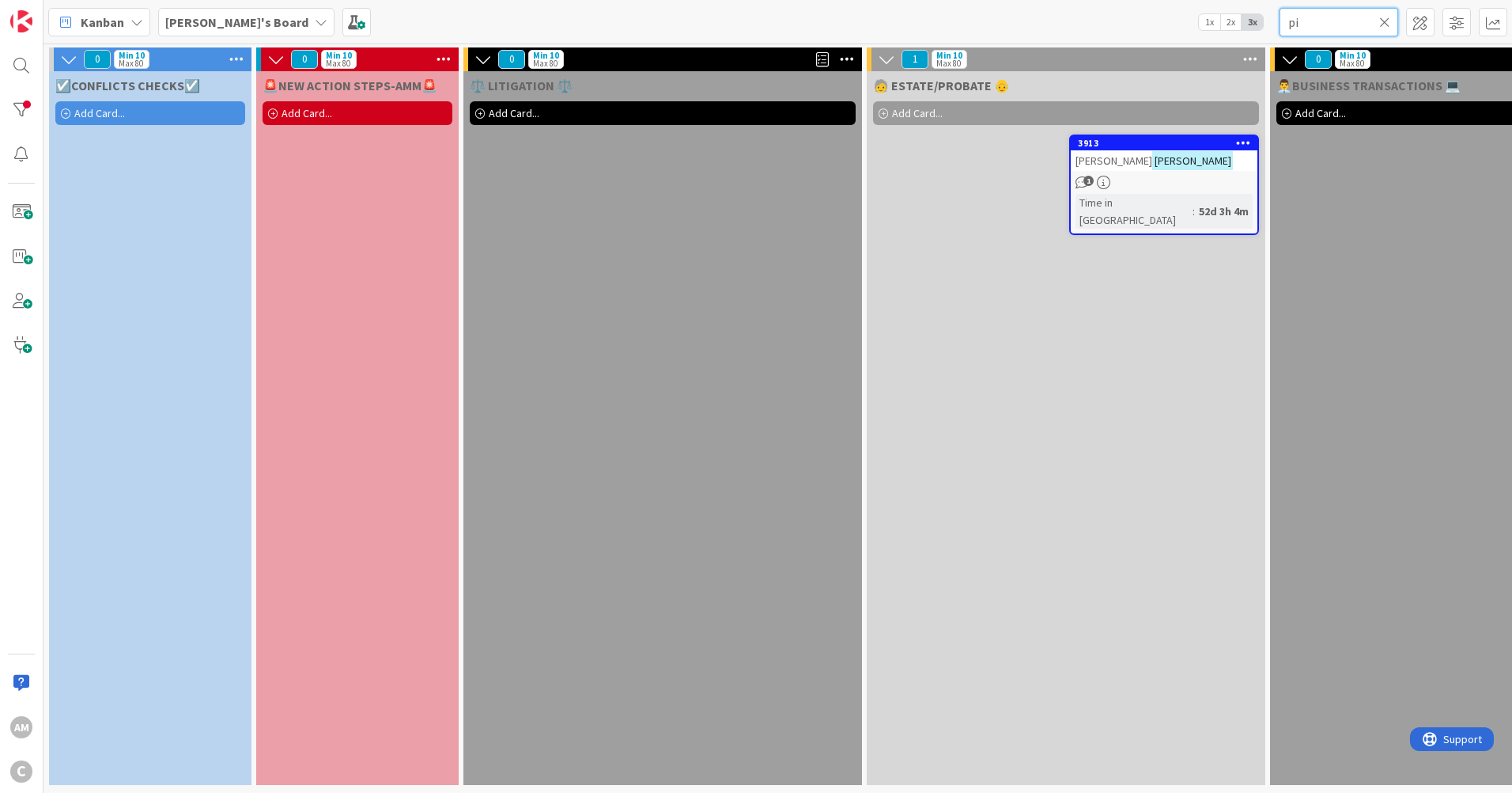
type input "p"
type input "[PERSON_NAME]"
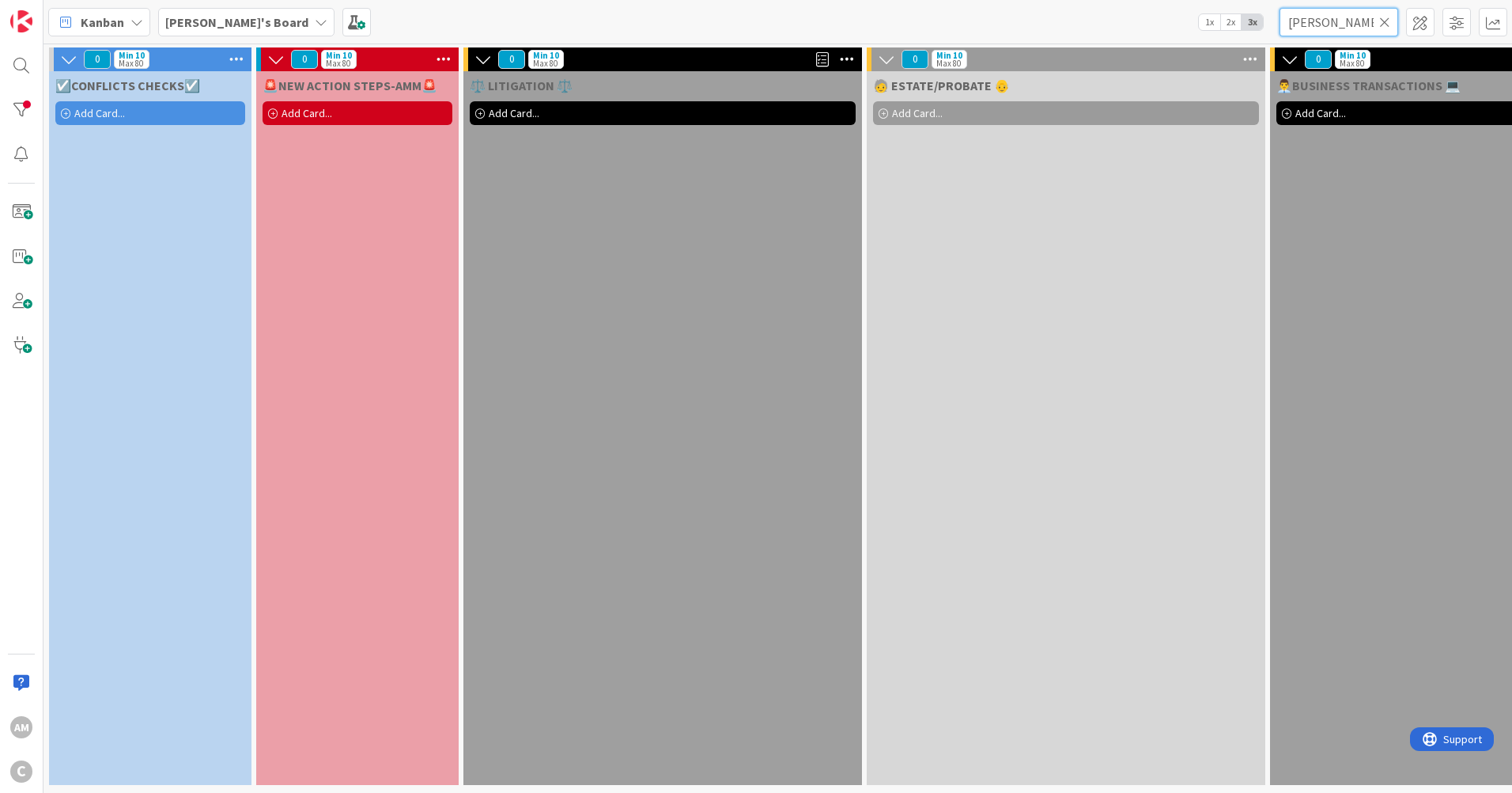
drag, startPoint x: 1332, startPoint y: 24, endPoint x: 1249, endPoint y: 24, distance: 83.0
click at [1249, 24] on div "[PERSON_NAME]'s Board 1x 2x 3x [PERSON_NAME]" at bounding box center [778, 22] width 1469 height 43
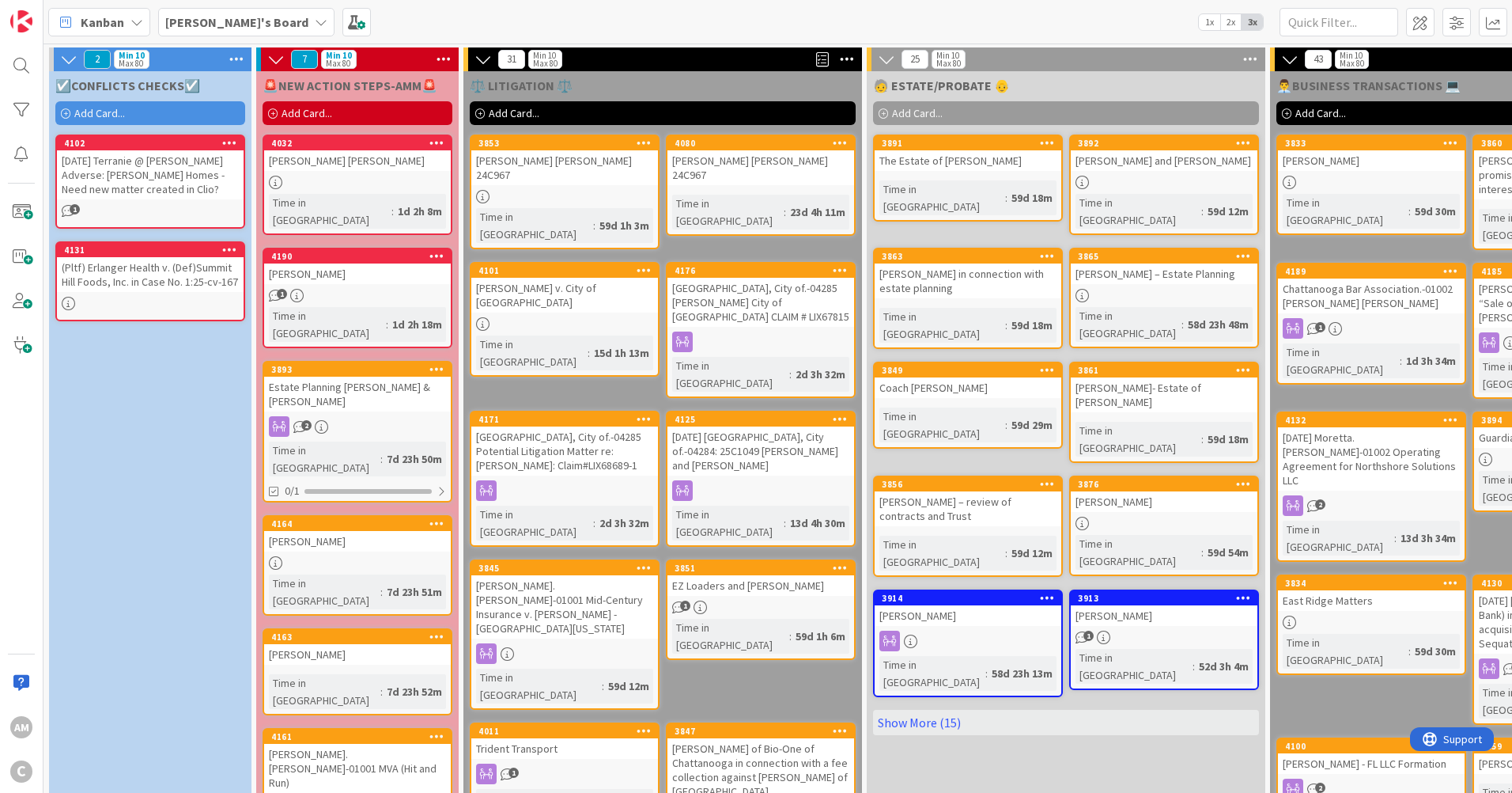
click at [901, 117] on span "Add Card..." at bounding box center [916, 113] width 50 height 14
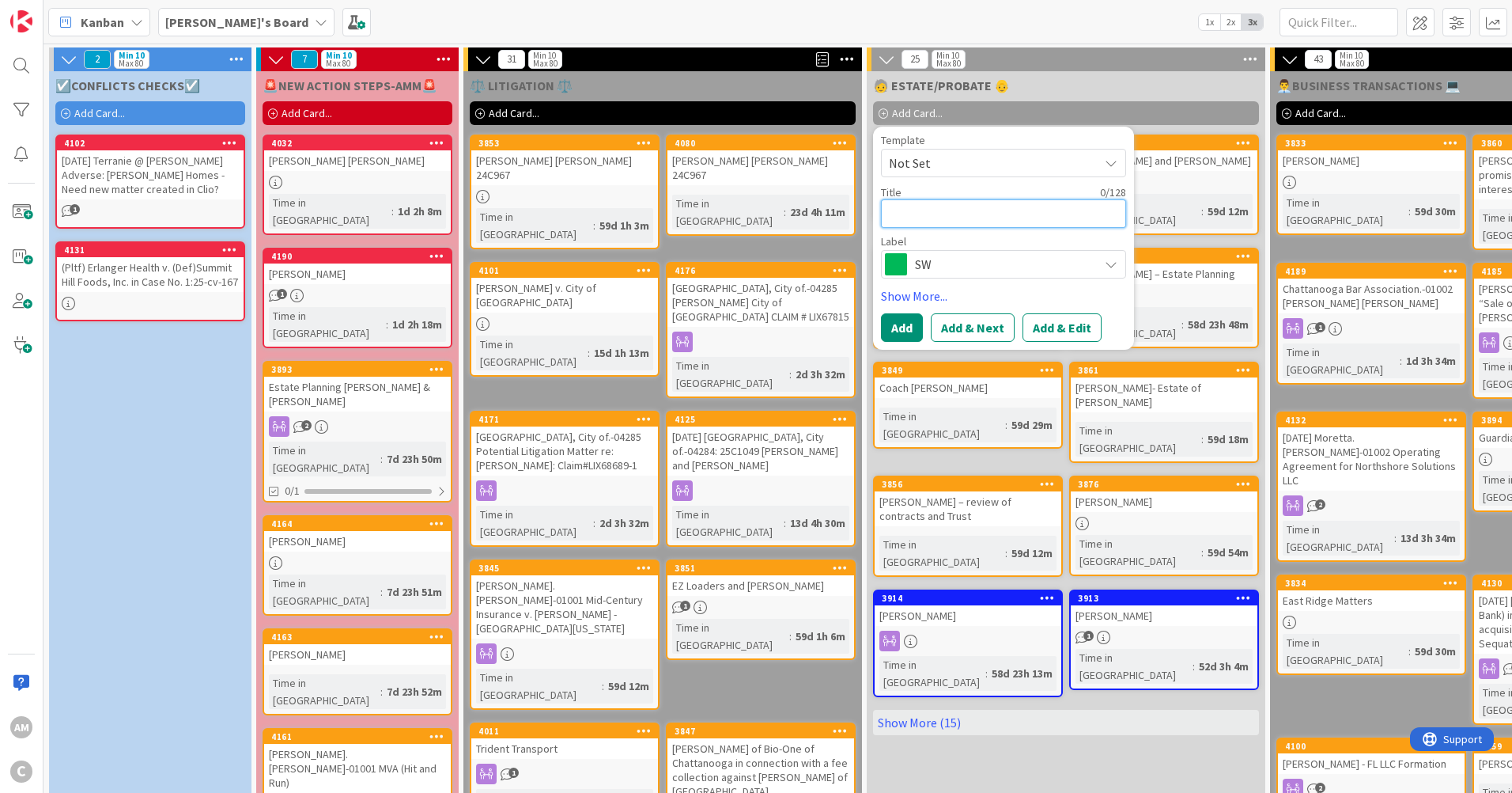
paste textarea "[PERSON_NAME].[PERSON_NAME]-01001 : Probate Will of [PERSON_NAME]"
type textarea "x"
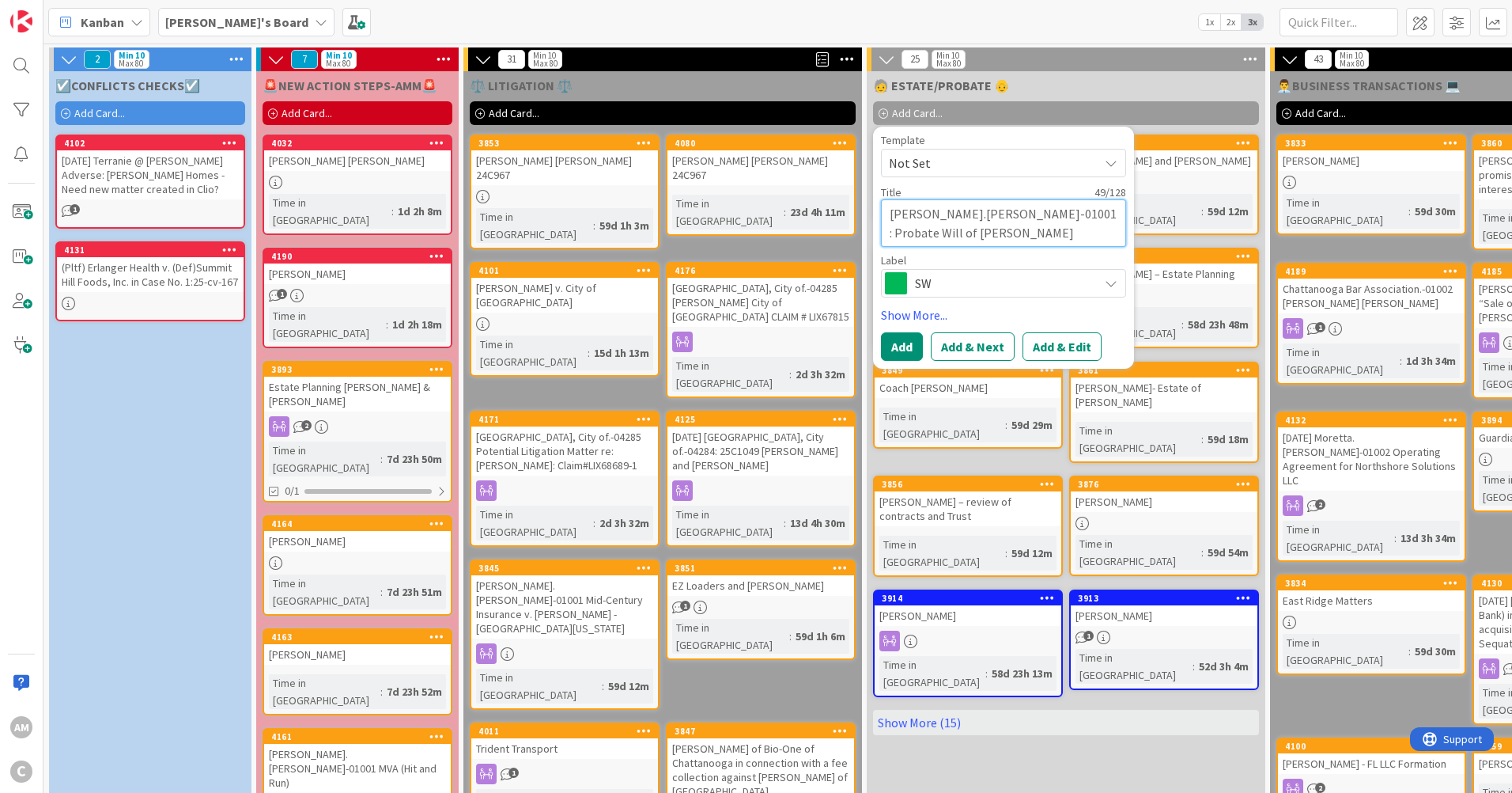
type textarea "[PERSON_NAME].[PERSON_NAME]-01001 : Probate Will of [PERSON_NAME]"
click at [1023, 274] on span "SW" at bounding box center [1003, 283] width 176 height 22
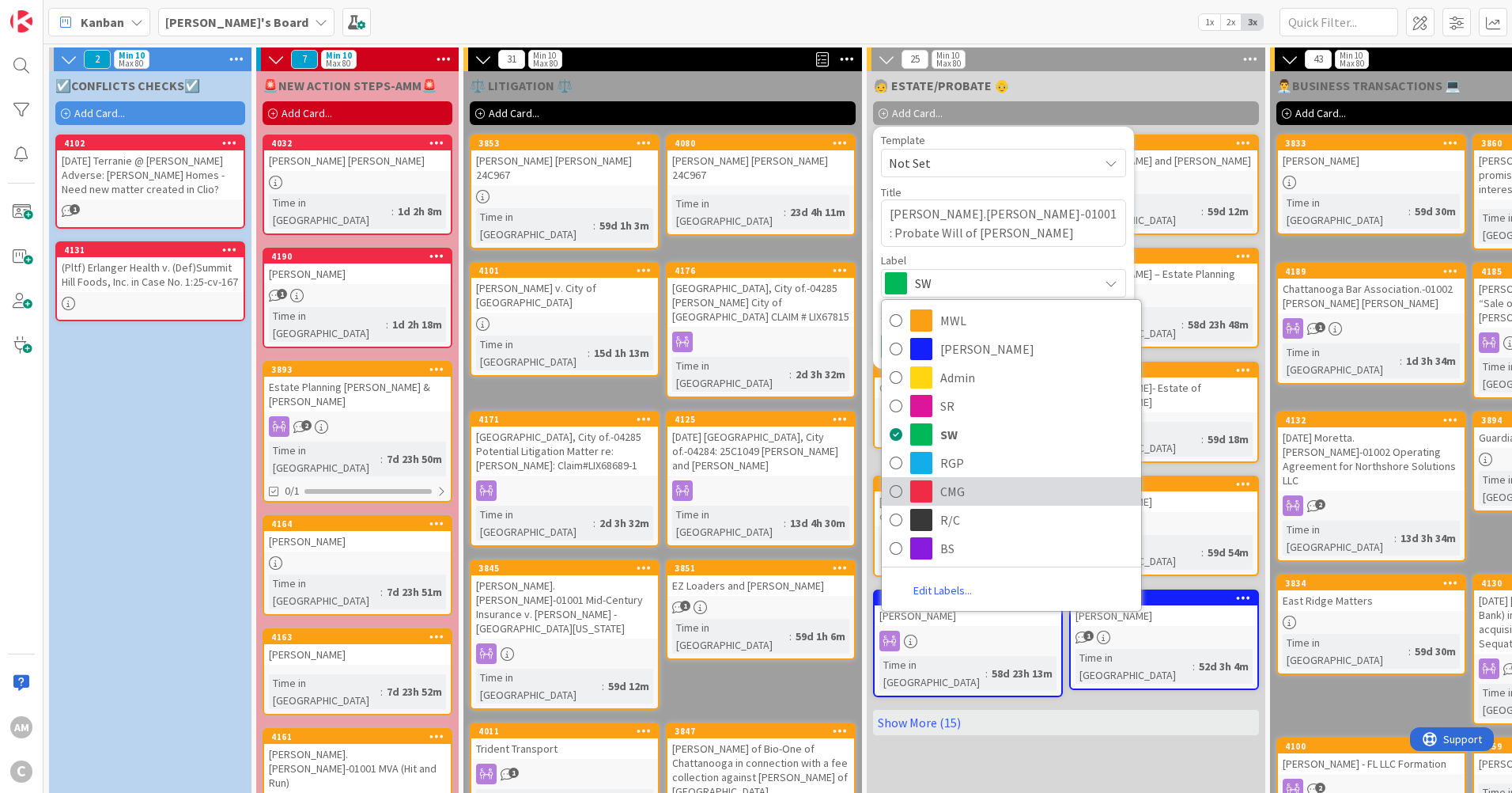
click at [962, 486] on span "CMG" at bounding box center [1037, 491] width 193 height 24
type textarea "x"
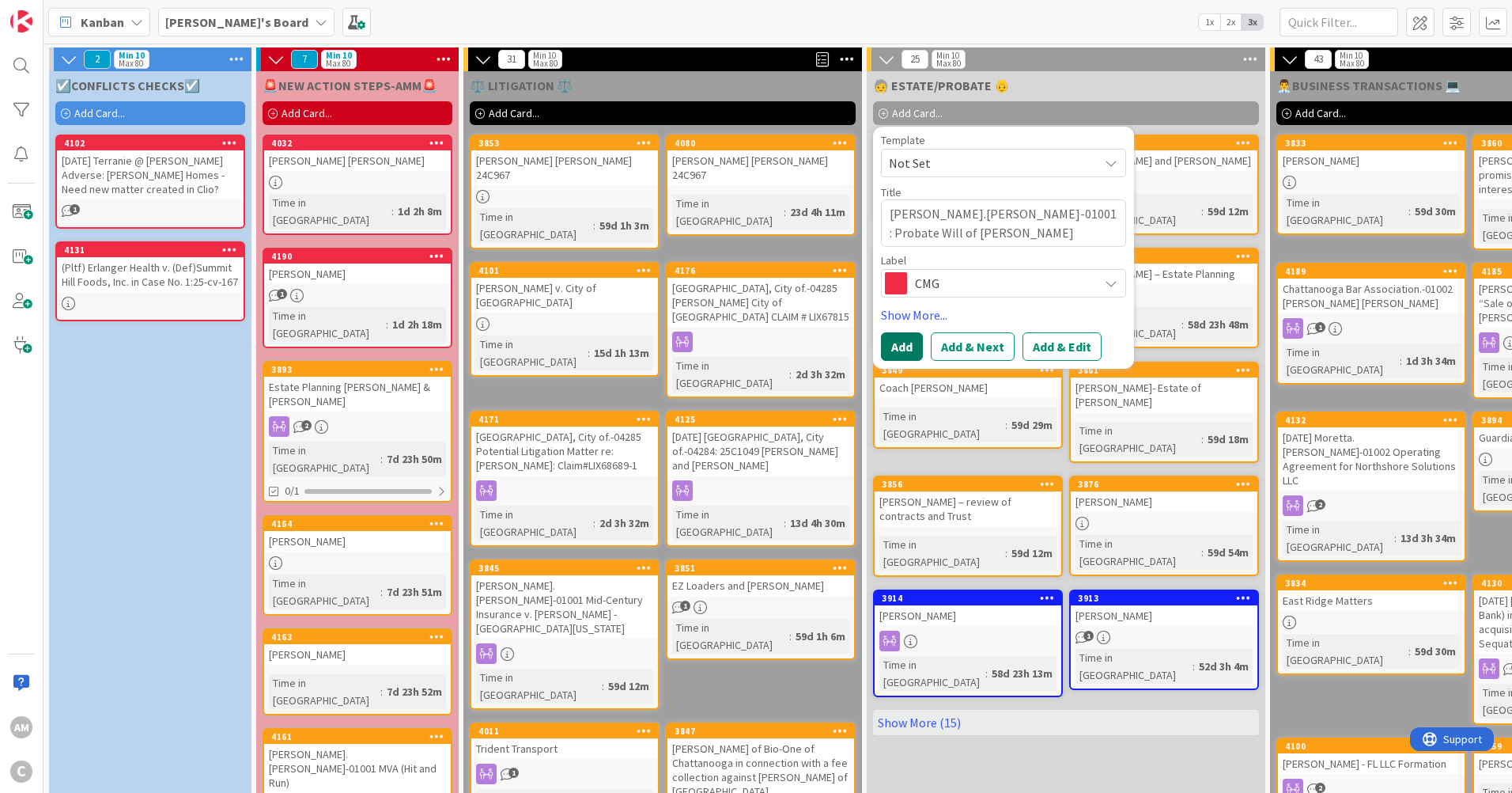
drag, startPoint x: 897, startPoint y: 353, endPoint x: 900, endPoint y: 485, distance: 132.0
click at [897, 353] on button "Add" at bounding box center [902, 347] width 42 height 29
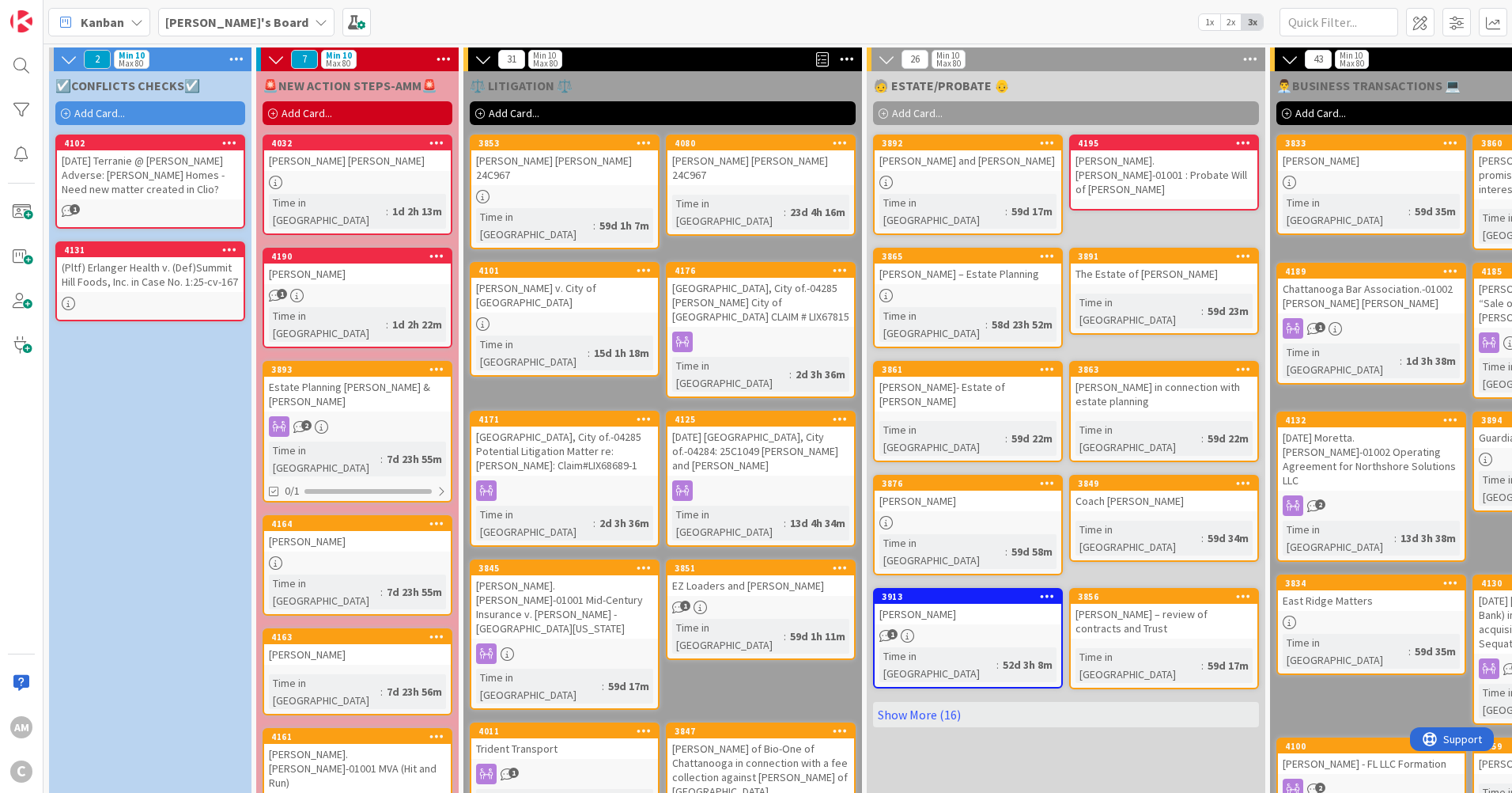
click at [929, 702] on link "Show More (16)" at bounding box center [1066, 715] width 386 height 26
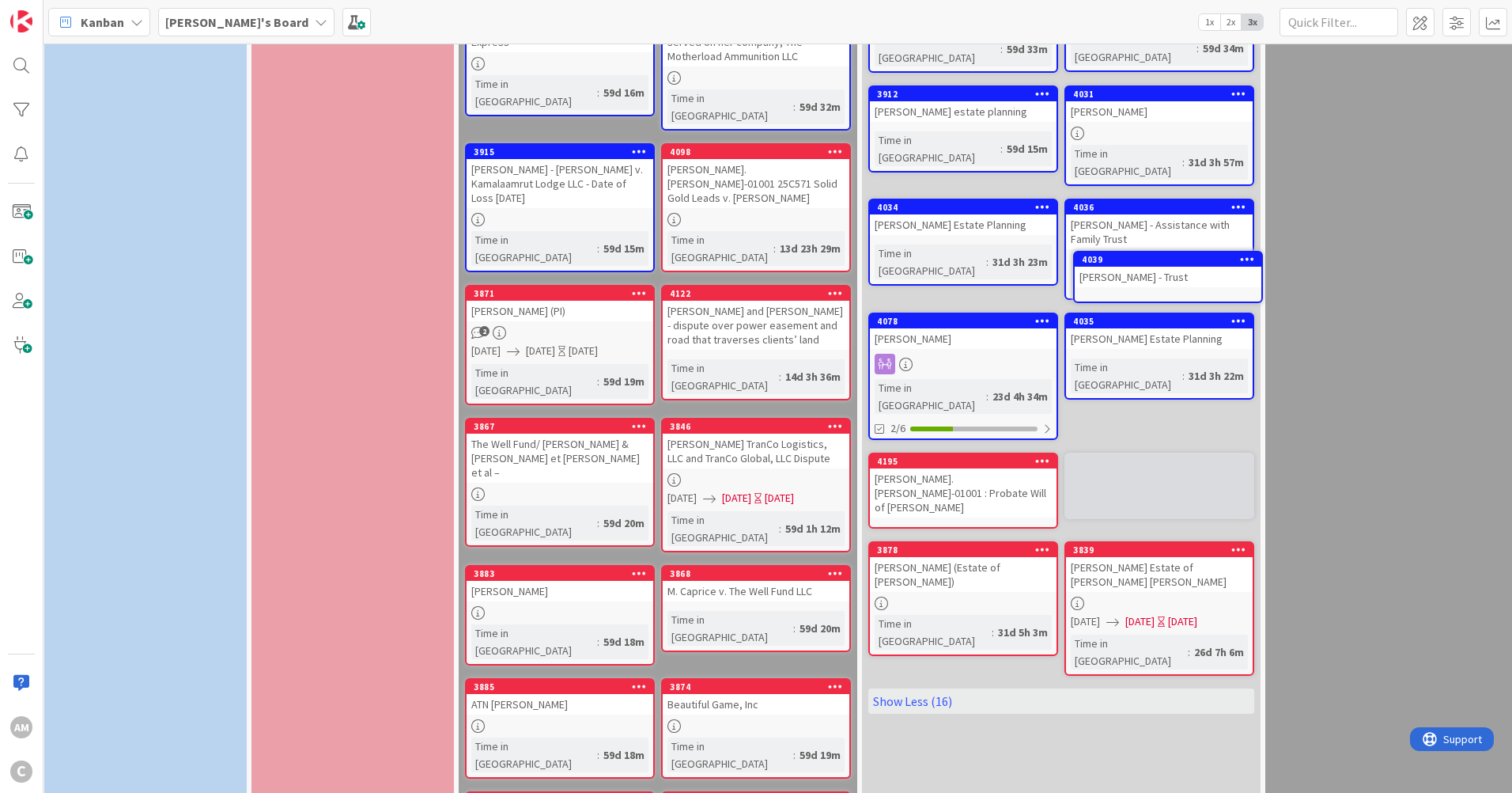
scroll to position [1021, 5]
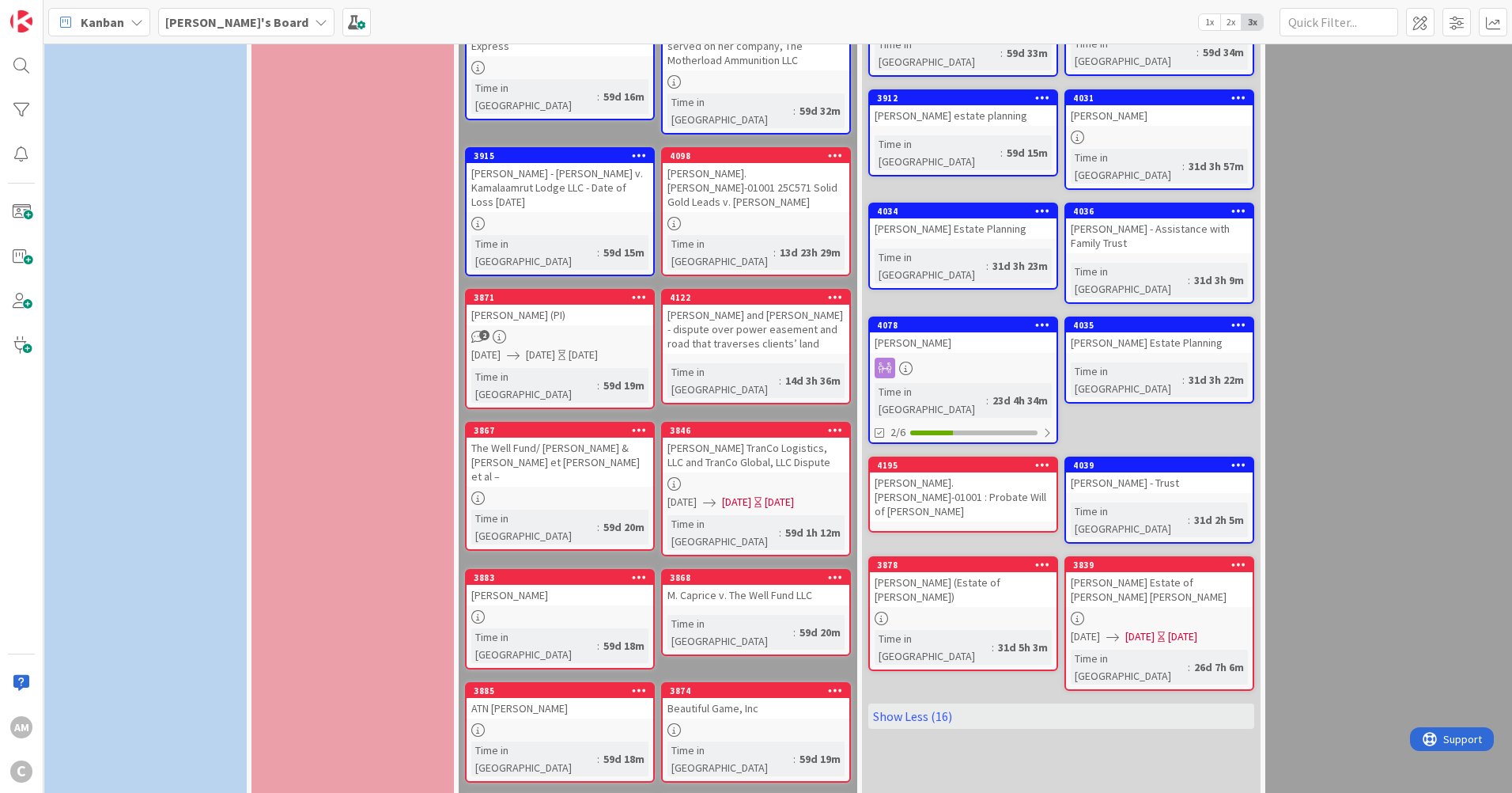
click at [992, 472] on div "[PERSON_NAME].[PERSON_NAME]-01001 : Probate Will of [PERSON_NAME]" at bounding box center [964, 496] width 187 height 49
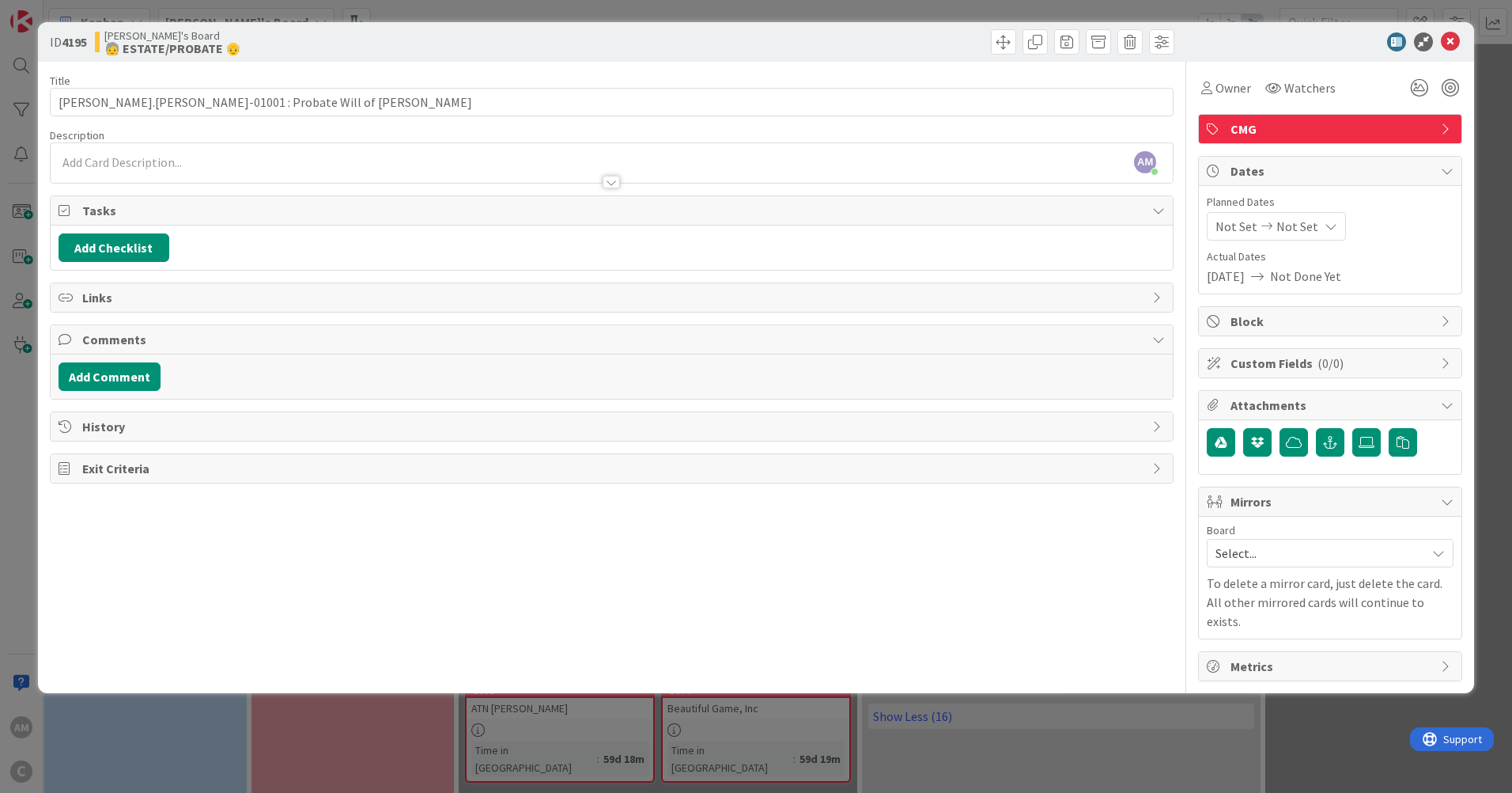
click at [156, 166] on div at bounding box center [612, 174] width 1122 height 17
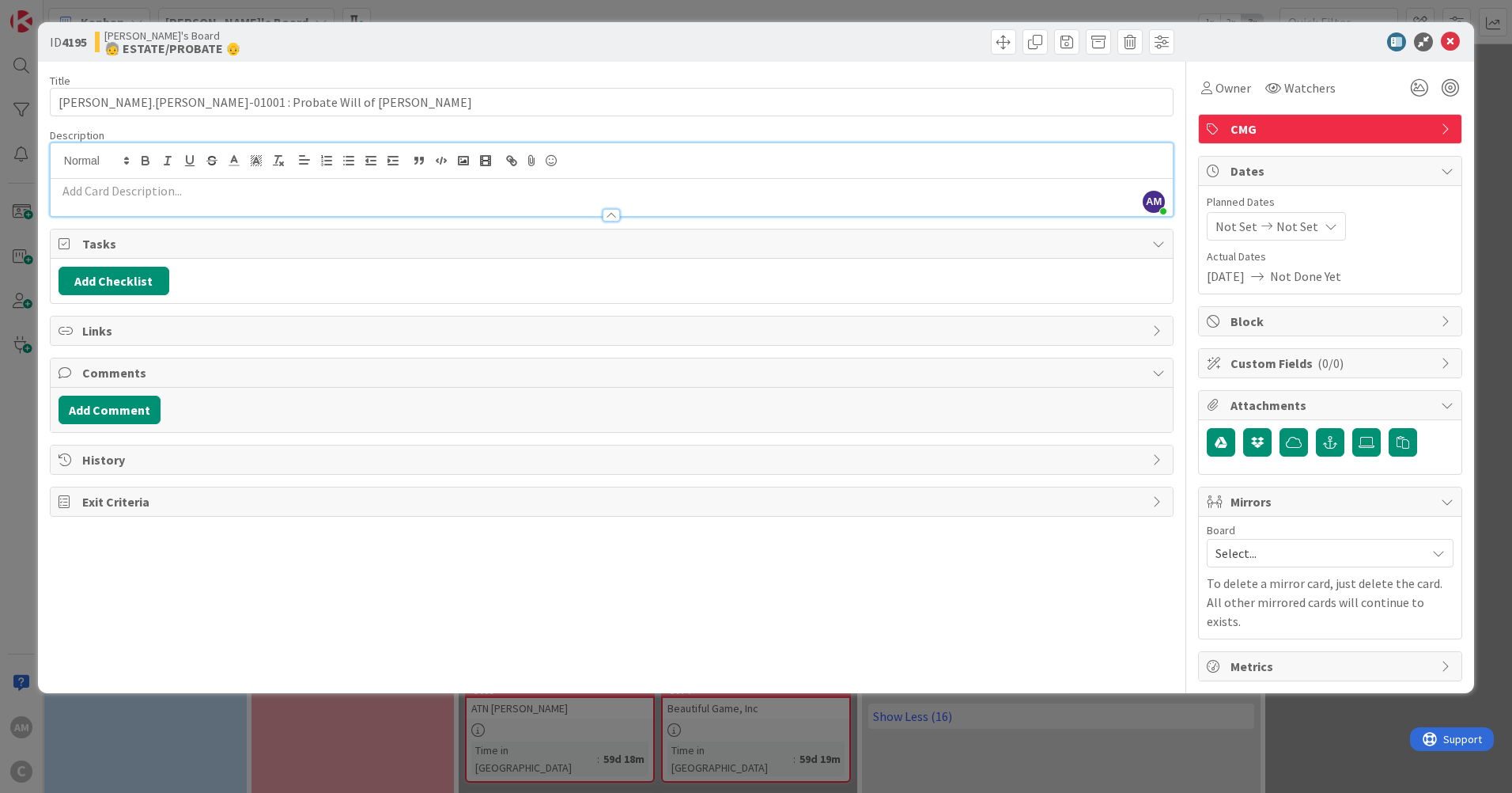
click at [167, 197] on p at bounding box center [612, 191] width 1106 height 18
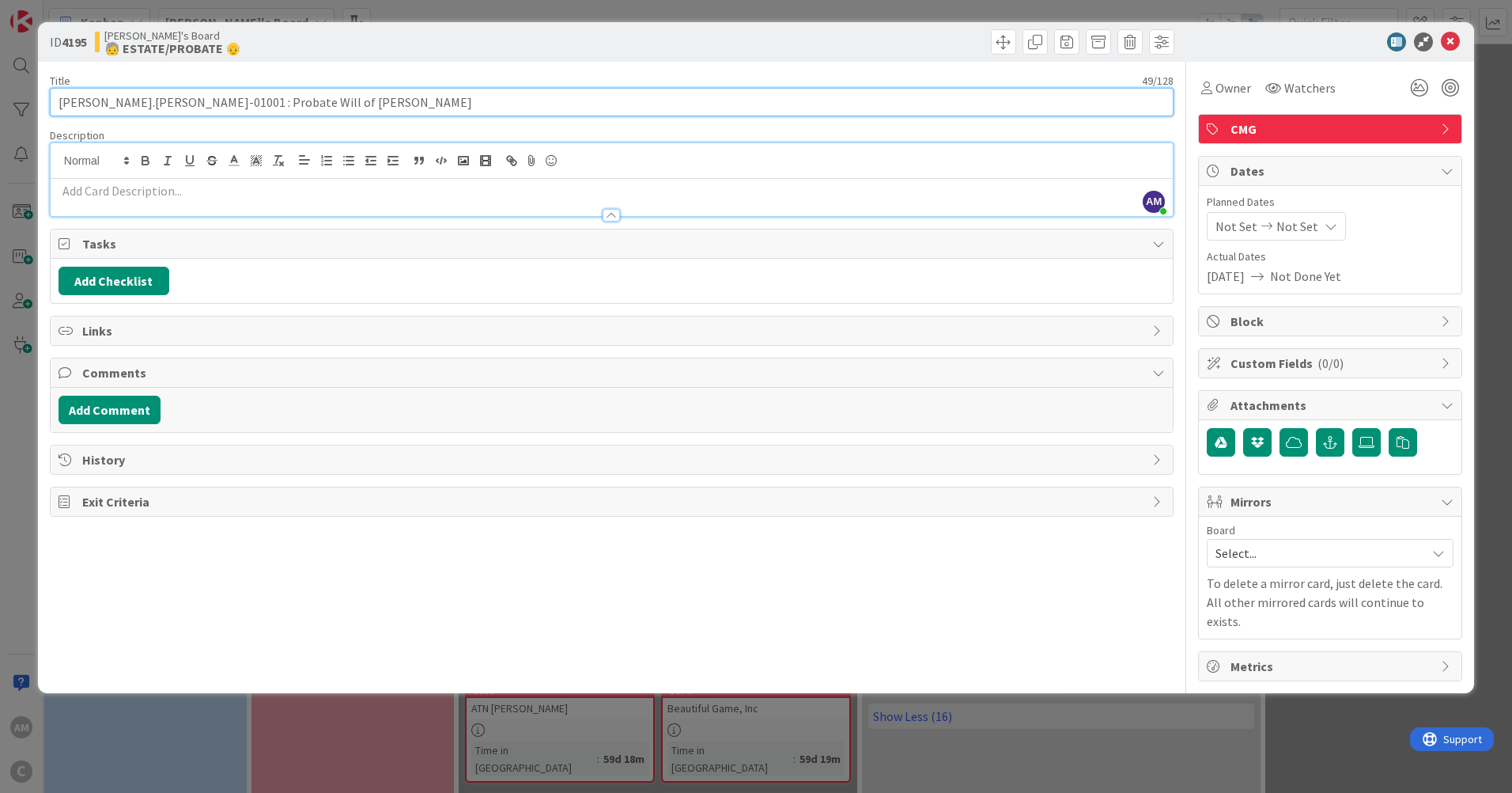
drag, startPoint x: 334, startPoint y: 103, endPoint x: 176, endPoint y: 104, distance: 158.0
click at [176, 104] on input "[PERSON_NAME].[PERSON_NAME]-01001 : Probate Will of [PERSON_NAME]" at bounding box center [612, 102] width 1124 height 29
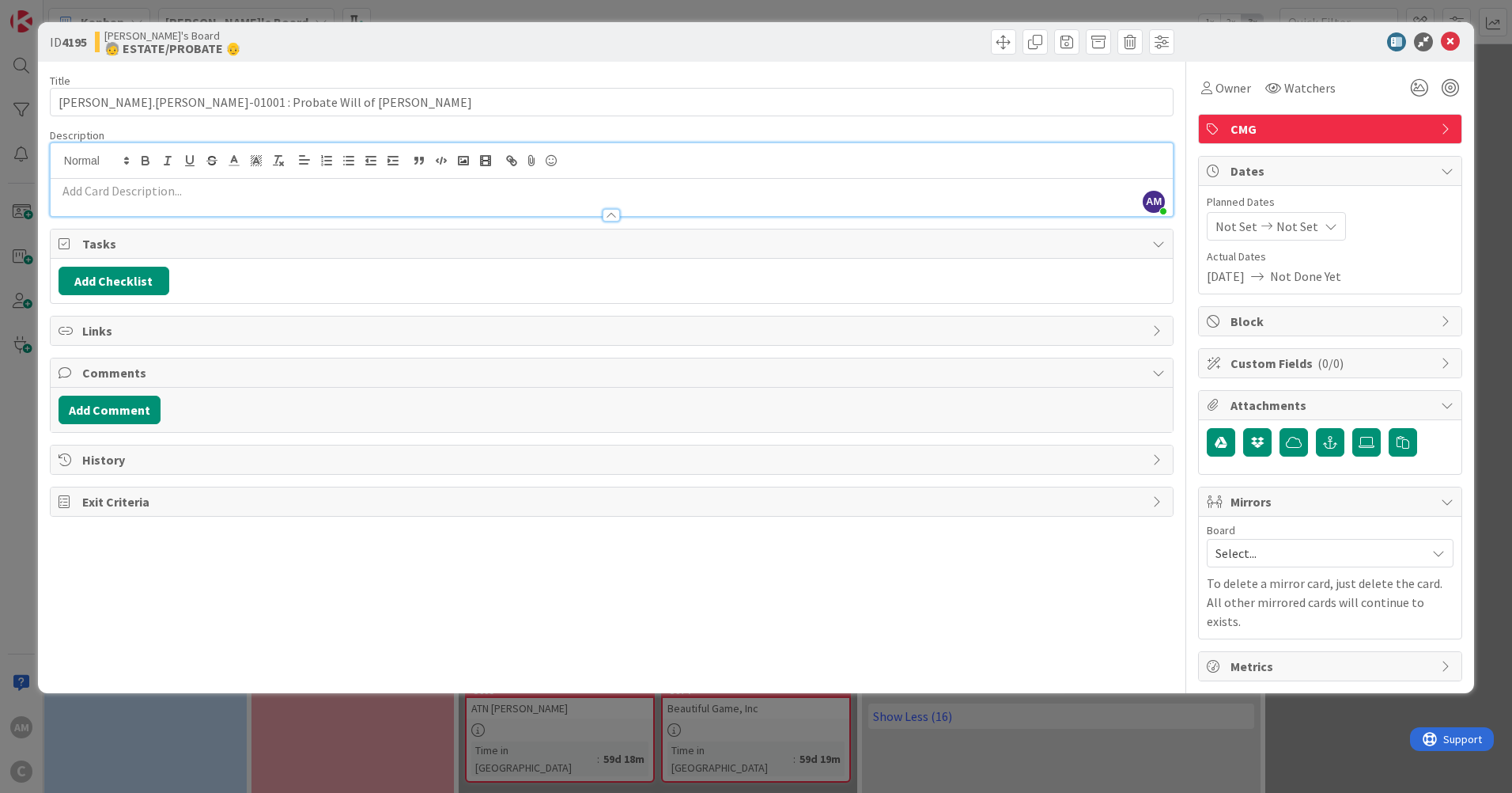
click at [257, 187] on p at bounding box center [612, 191] width 1106 height 18
paste div
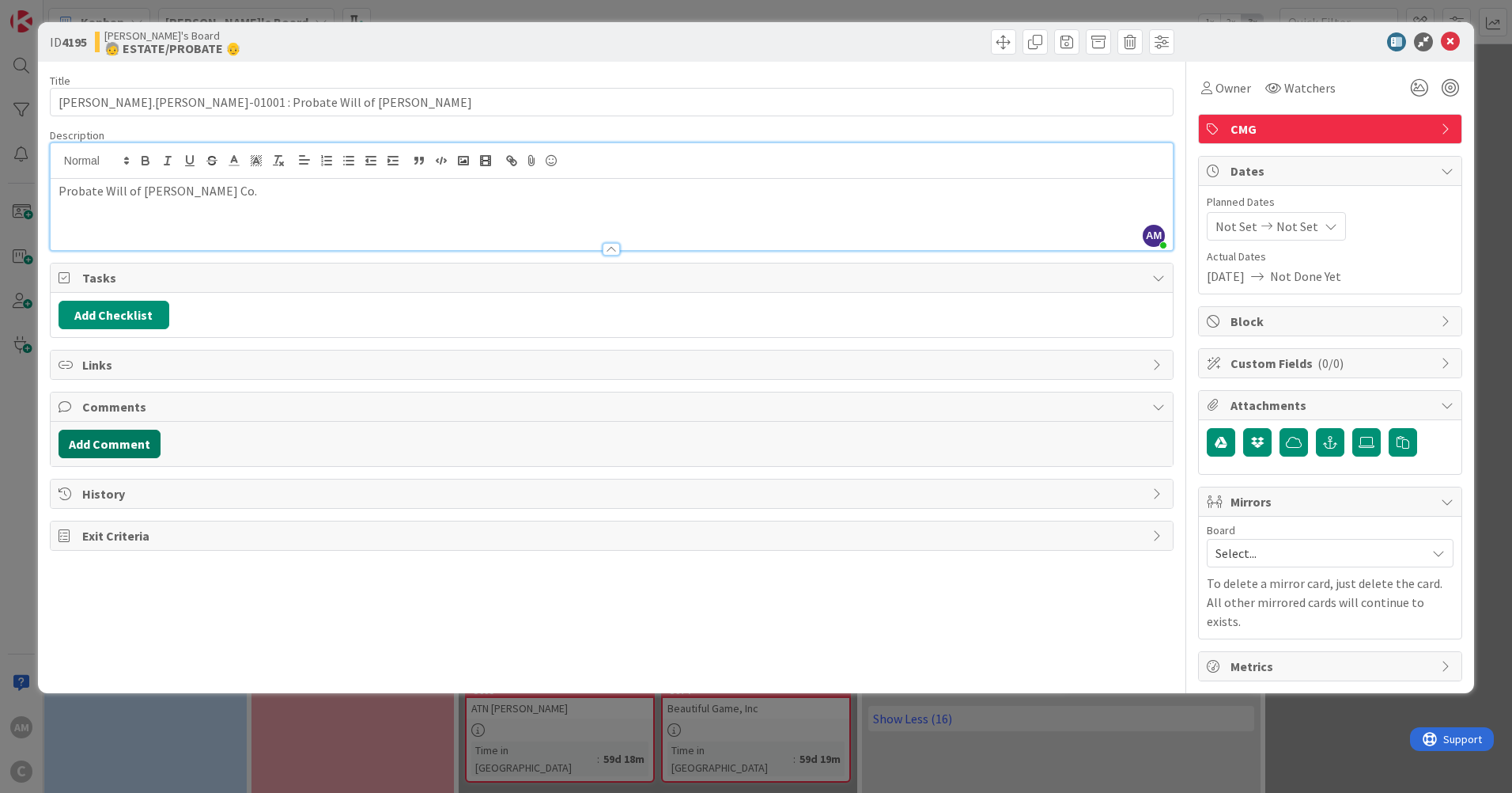
click at [137, 452] on button "Add Comment" at bounding box center [109, 444] width 102 height 29
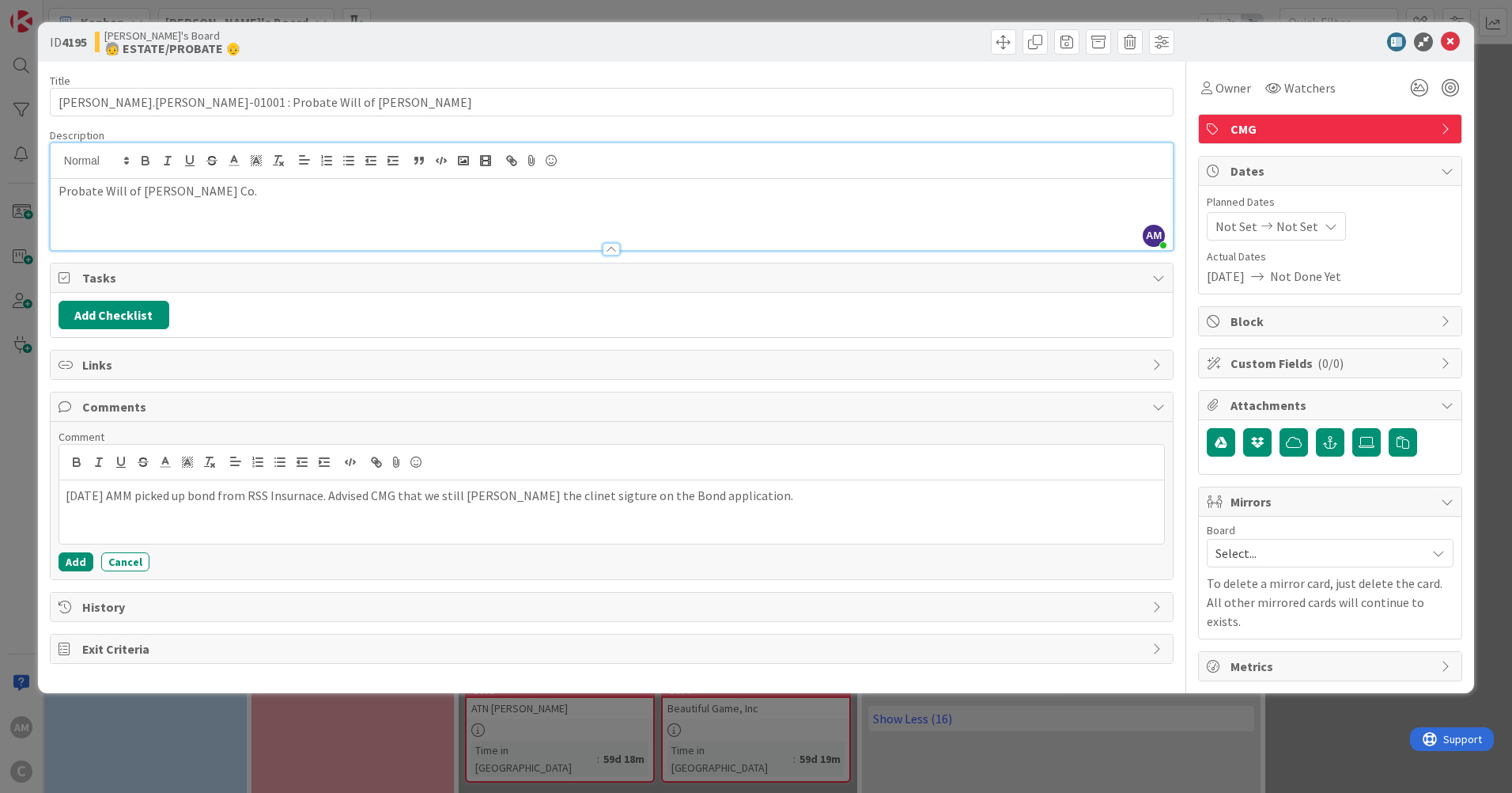
drag, startPoint x: 485, startPoint y: 496, endPoint x: 588, endPoint y: 582, distance: 134.2
click at [486, 498] on p "[DATE] AMM picked up bond from RSS Insurnace. Advised CMG that we still [PERSON…" at bounding box center [612, 495] width 1092 height 18
click at [595, 502] on p "[DATE] AMM picked up bond from RSS Insurnace. Advised CMG that we still need th…" at bounding box center [612, 495] width 1092 height 18
drag, startPoint x: 595, startPoint y: 502, endPoint x: 661, endPoint y: 520, distance: 68.4
click at [661, 520] on div "[DATE] AMM picked up bond from RSS Insurnace. Advised CMG that we still need th…" at bounding box center [612, 511] width 1105 height 63
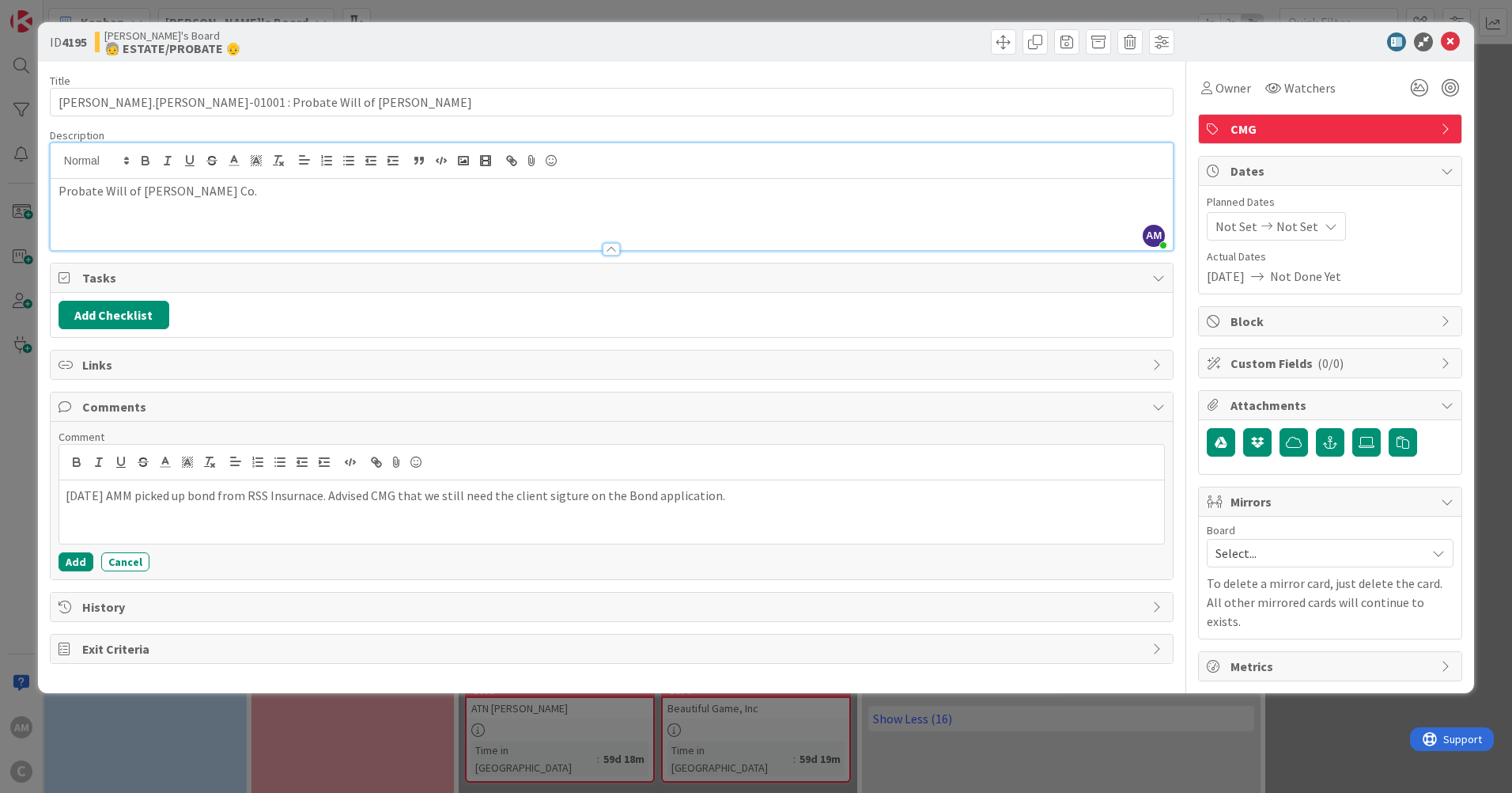
drag, startPoint x: 586, startPoint y: 496, endPoint x: 885, endPoint y: 521, distance: 300.0
click at [885, 521] on div "[DATE] AMM picked up bond from RSS Insurnace. Advised CMG that we still need th…" at bounding box center [612, 511] width 1105 height 63
click at [1450, 47] on icon at bounding box center [1451, 42] width 19 height 19
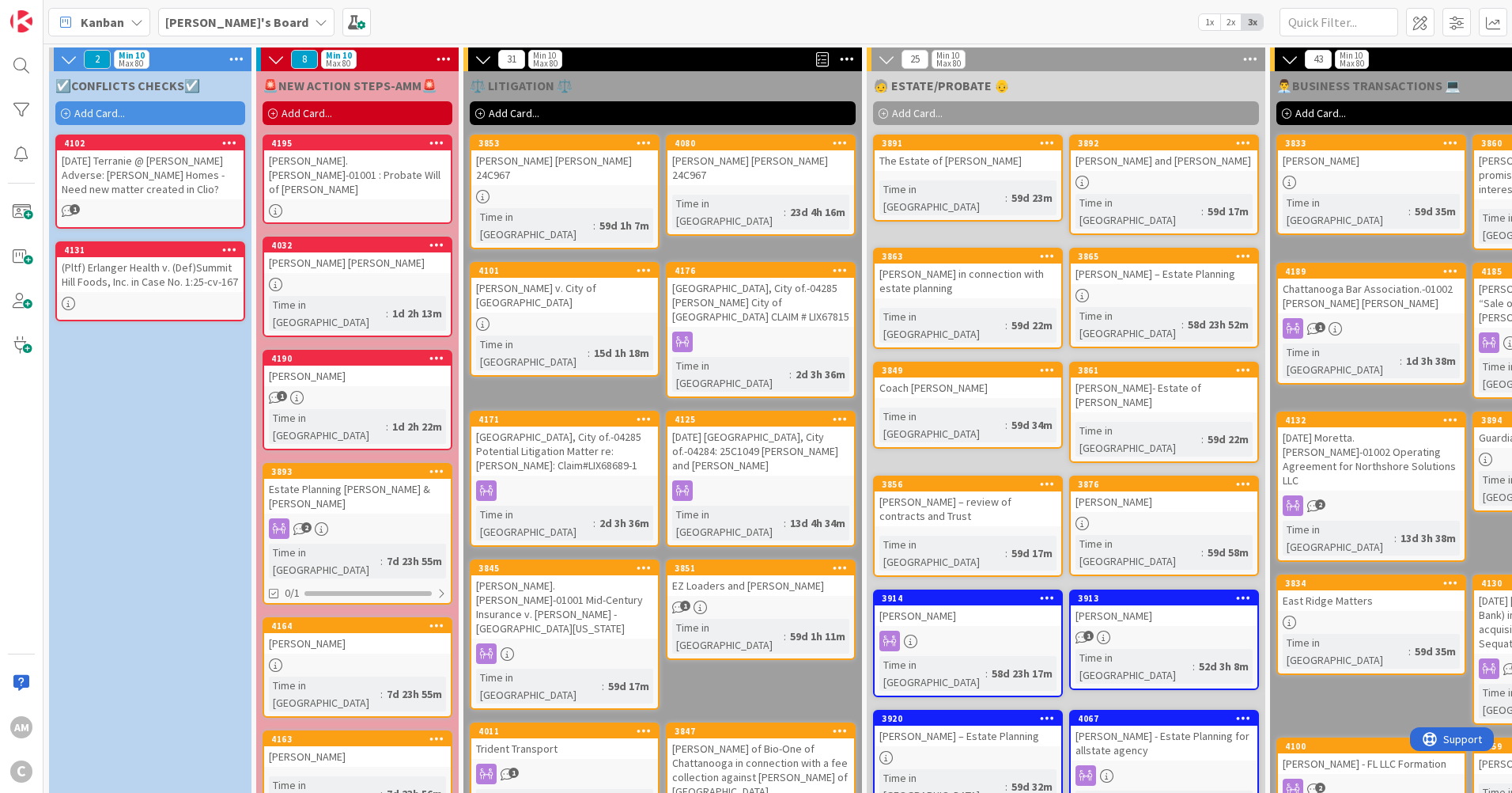
click at [383, 391] on div "1" at bounding box center [358, 397] width 187 height 14
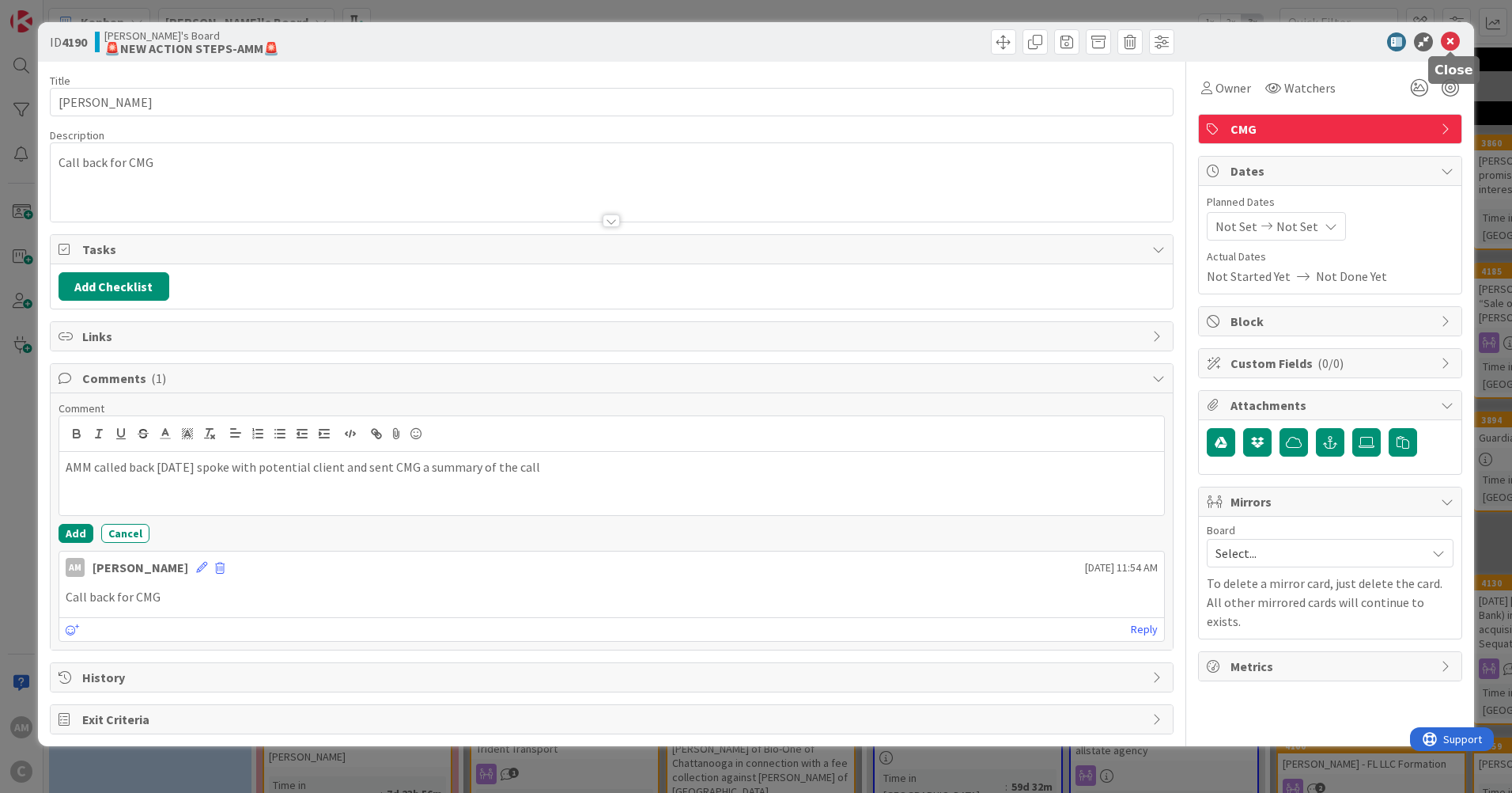
click at [1454, 42] on icon at bounding box center [1451, 42] width 19 height 19
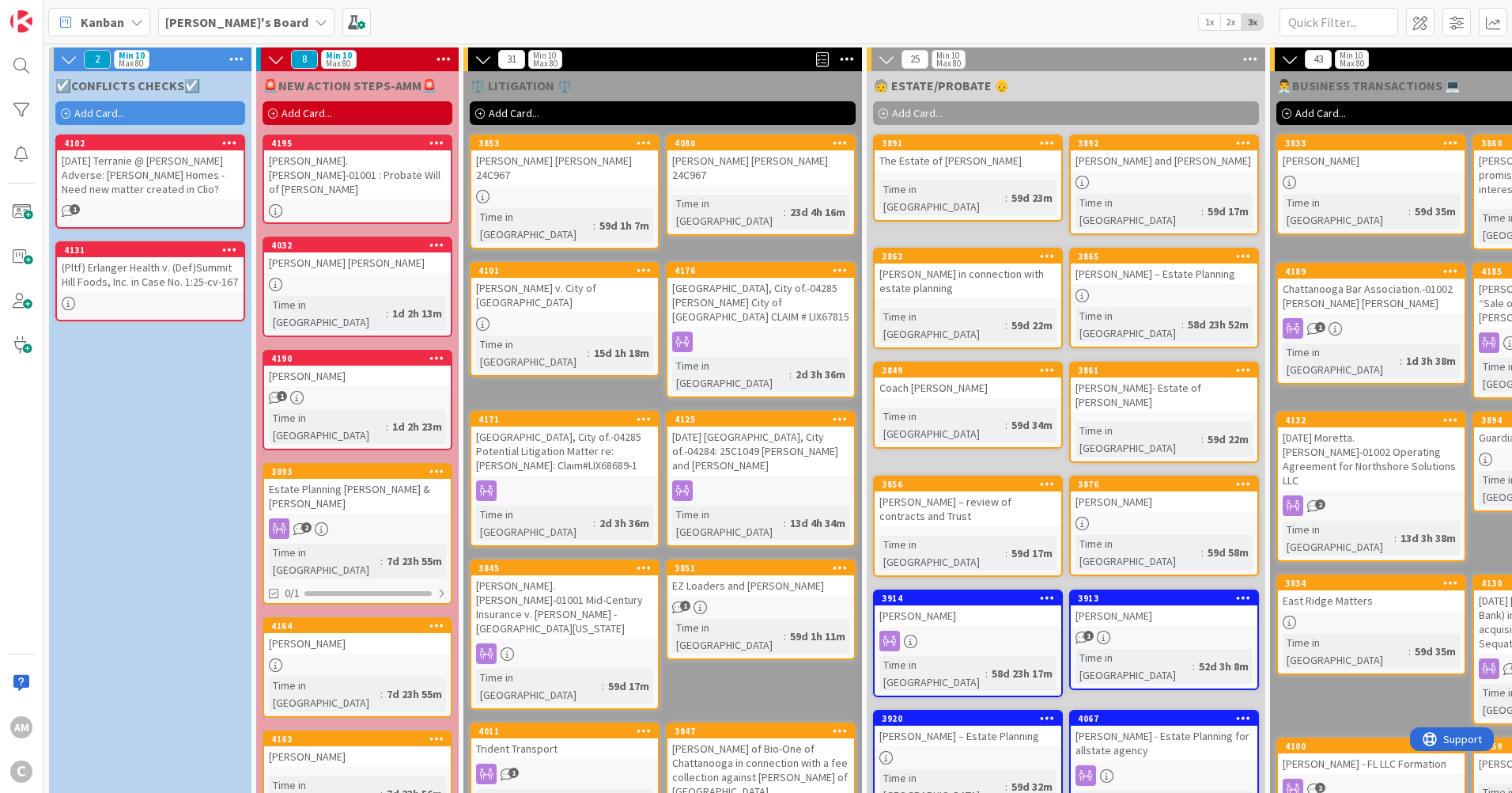
click at [315, 16] on icon at bounding box center [321, 22] width 13 height 13
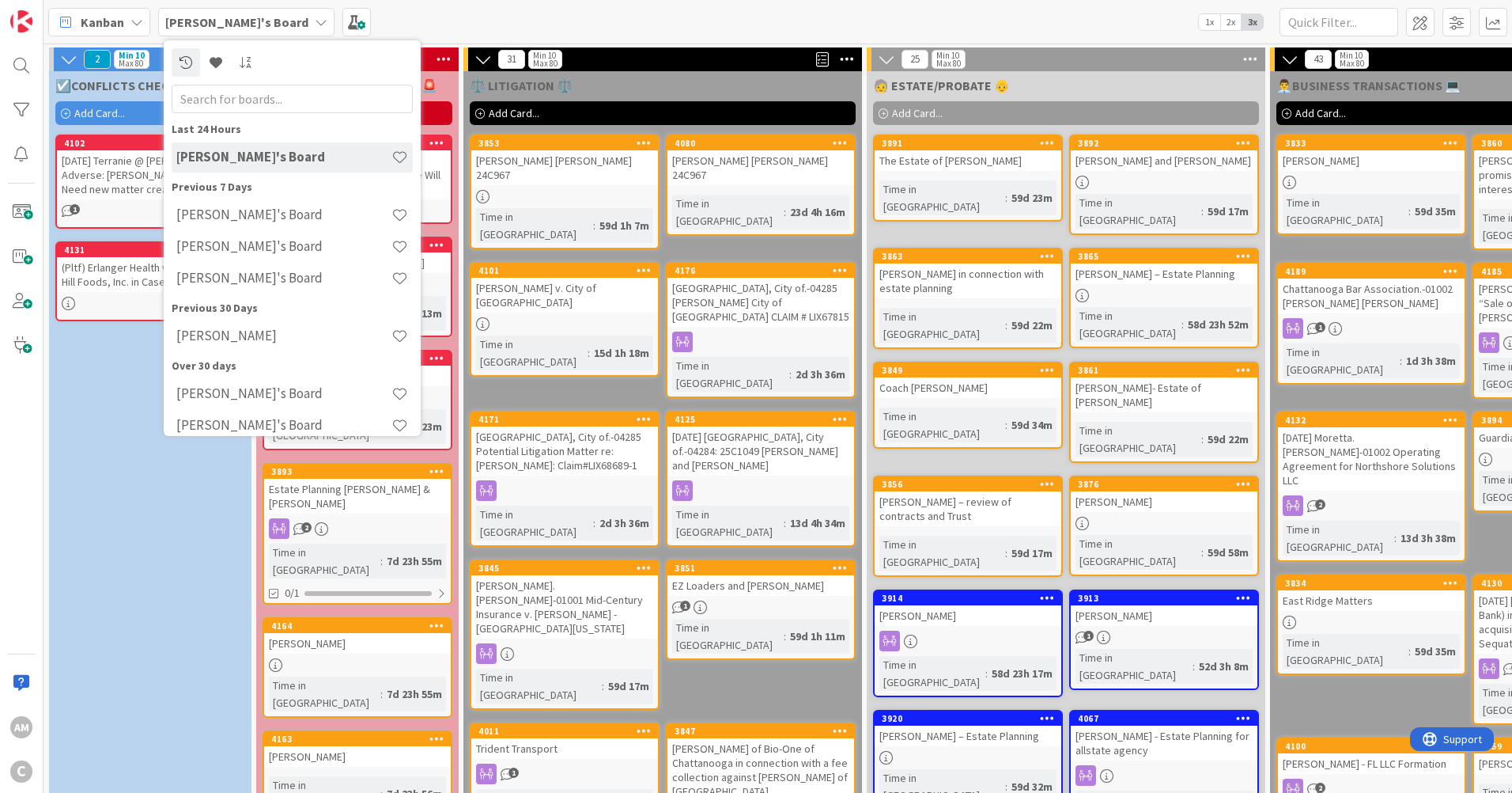
click at [251, 16] on div "[PERSON_NAME]'s Board" at bounding box center [246, 22] width 176 height 29
